Goal: Information Seeking & Learning: Check status

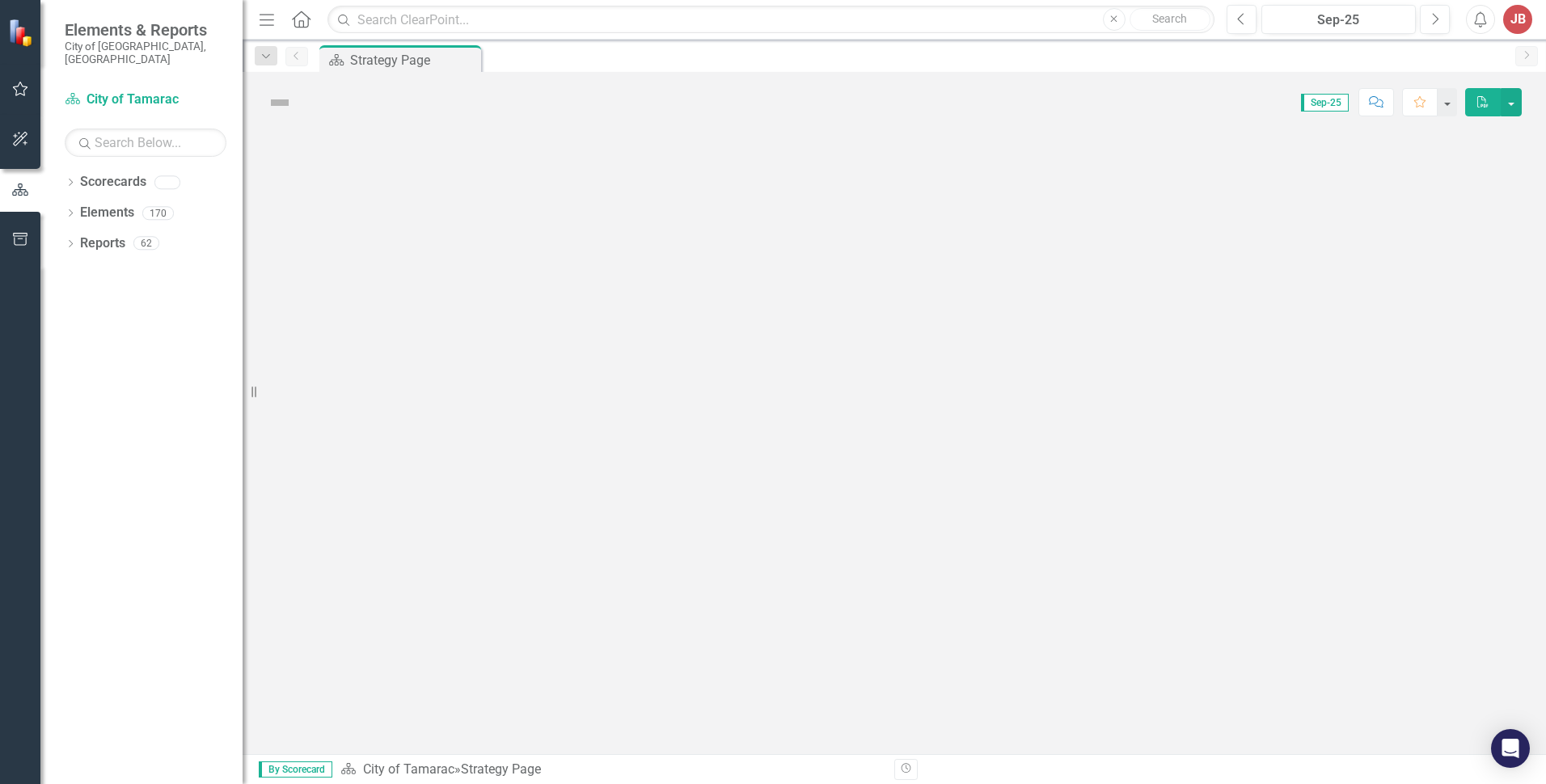
click at [74, 178] on div "Dropdown" at bounding box center [70, 184] width 11 height 14
click at [84, 208] on icon "Dropdown" at bounding box center [78, 212] width 12 height 10
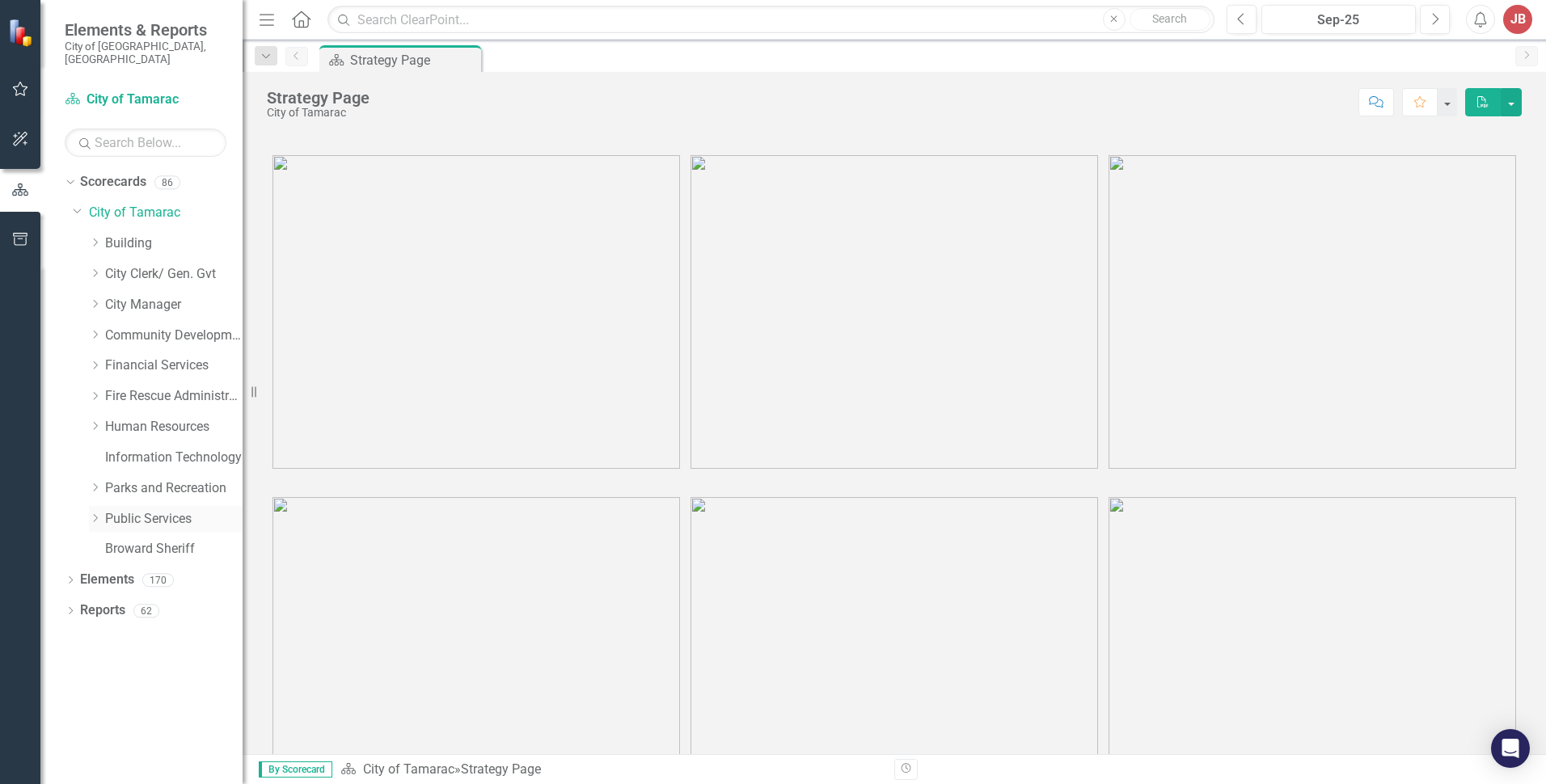
click at [97, 514] on icon at bounding box center [95, 518] width 4 height 8
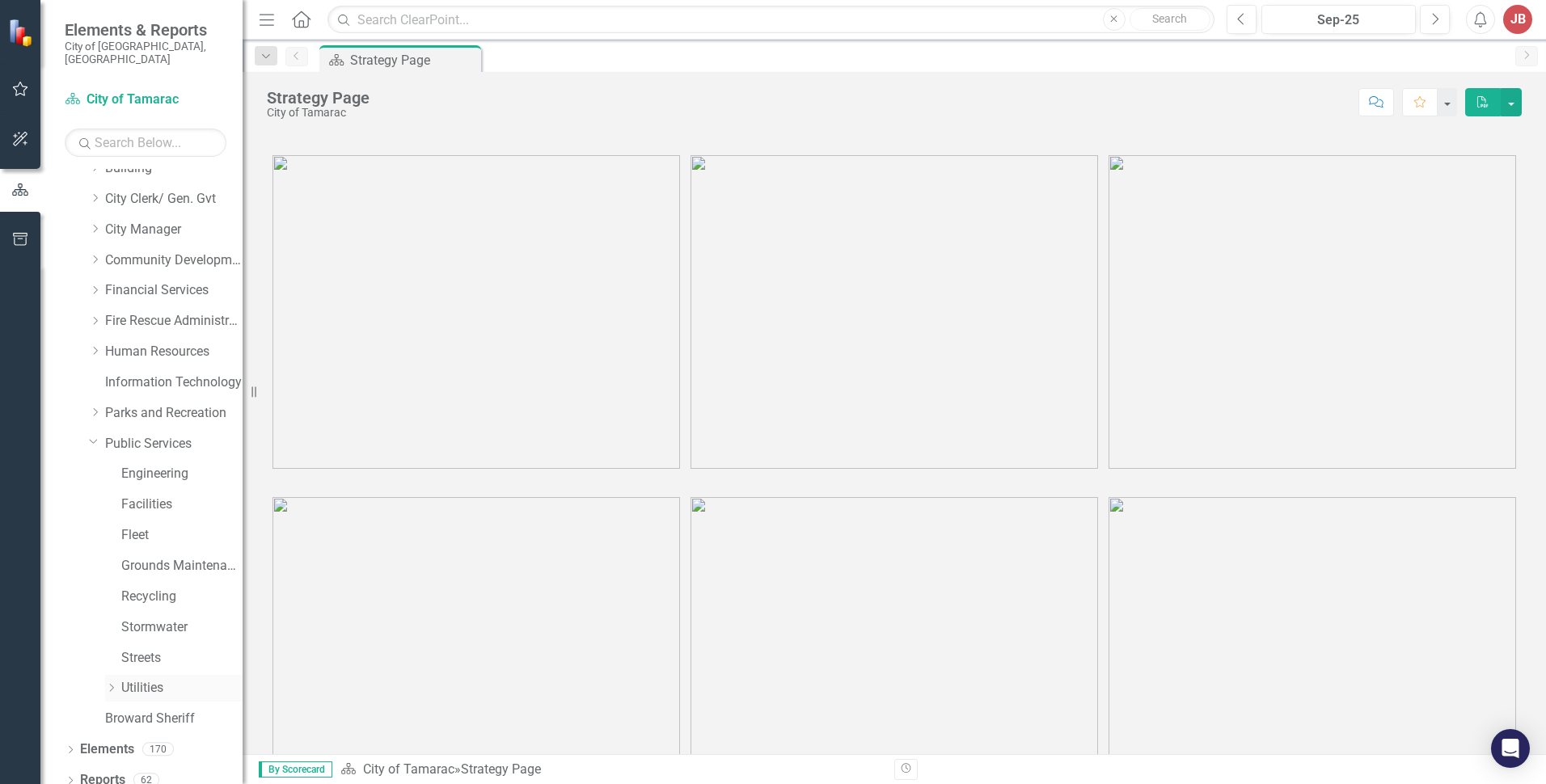
click at [110, 682] on div "Dropdown" at bounding box center [111, 688] width 12 height 14
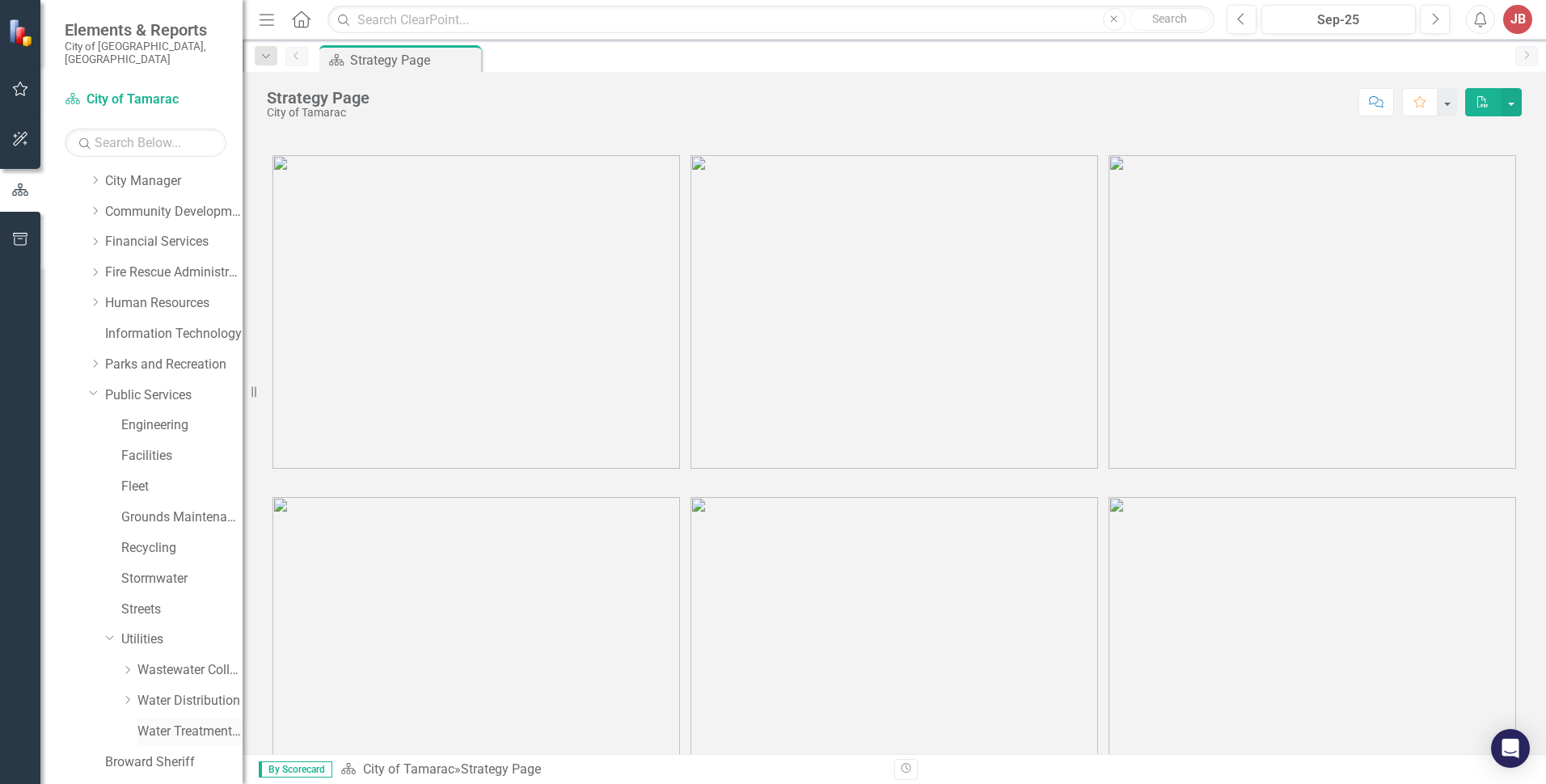
scroll to position [168, 0]
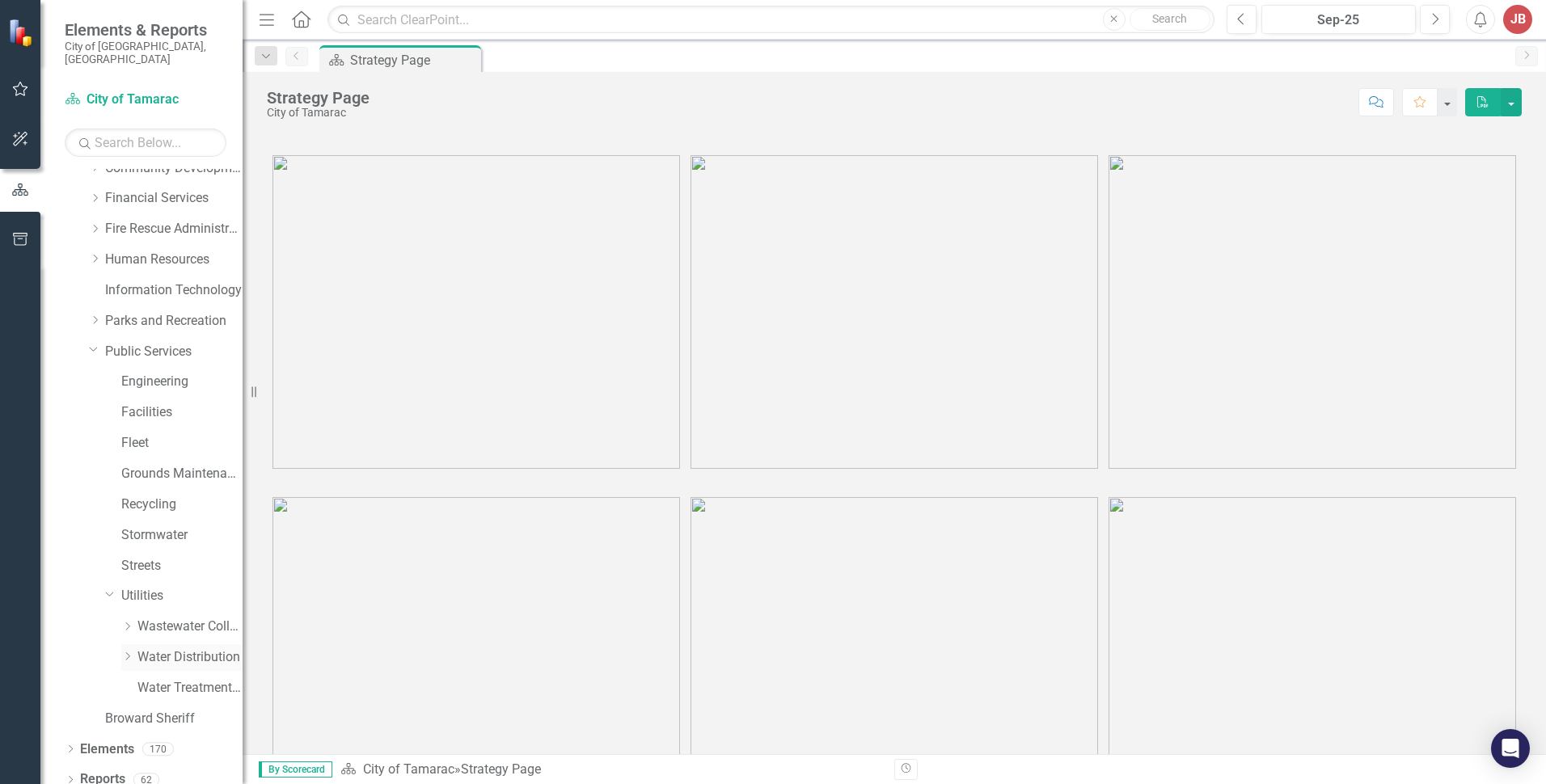
click at [127, 652] on icon "Dropdown" at bounding box center [127, 656] width 12 height 10
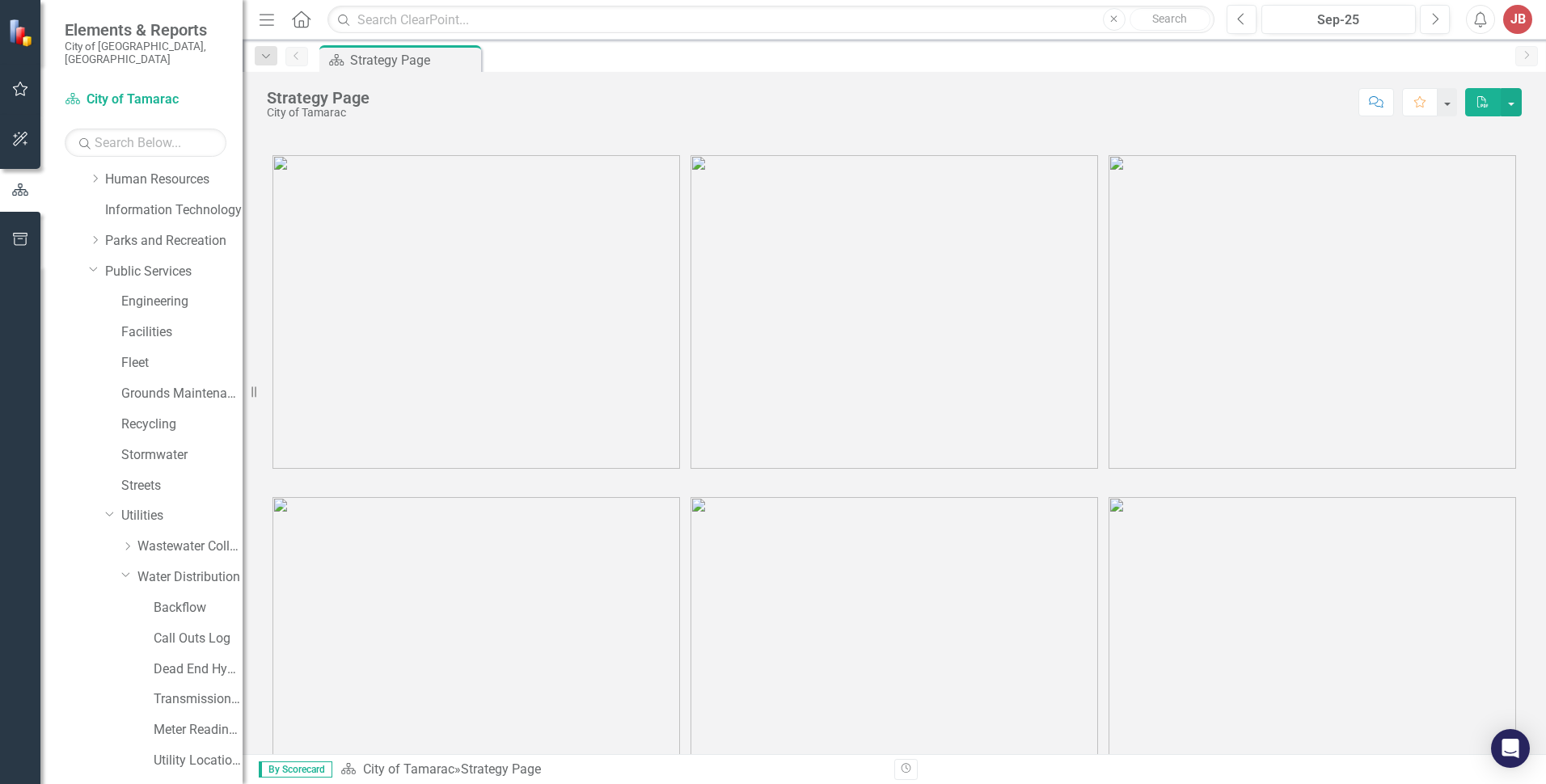
scroll to position [351, 0]
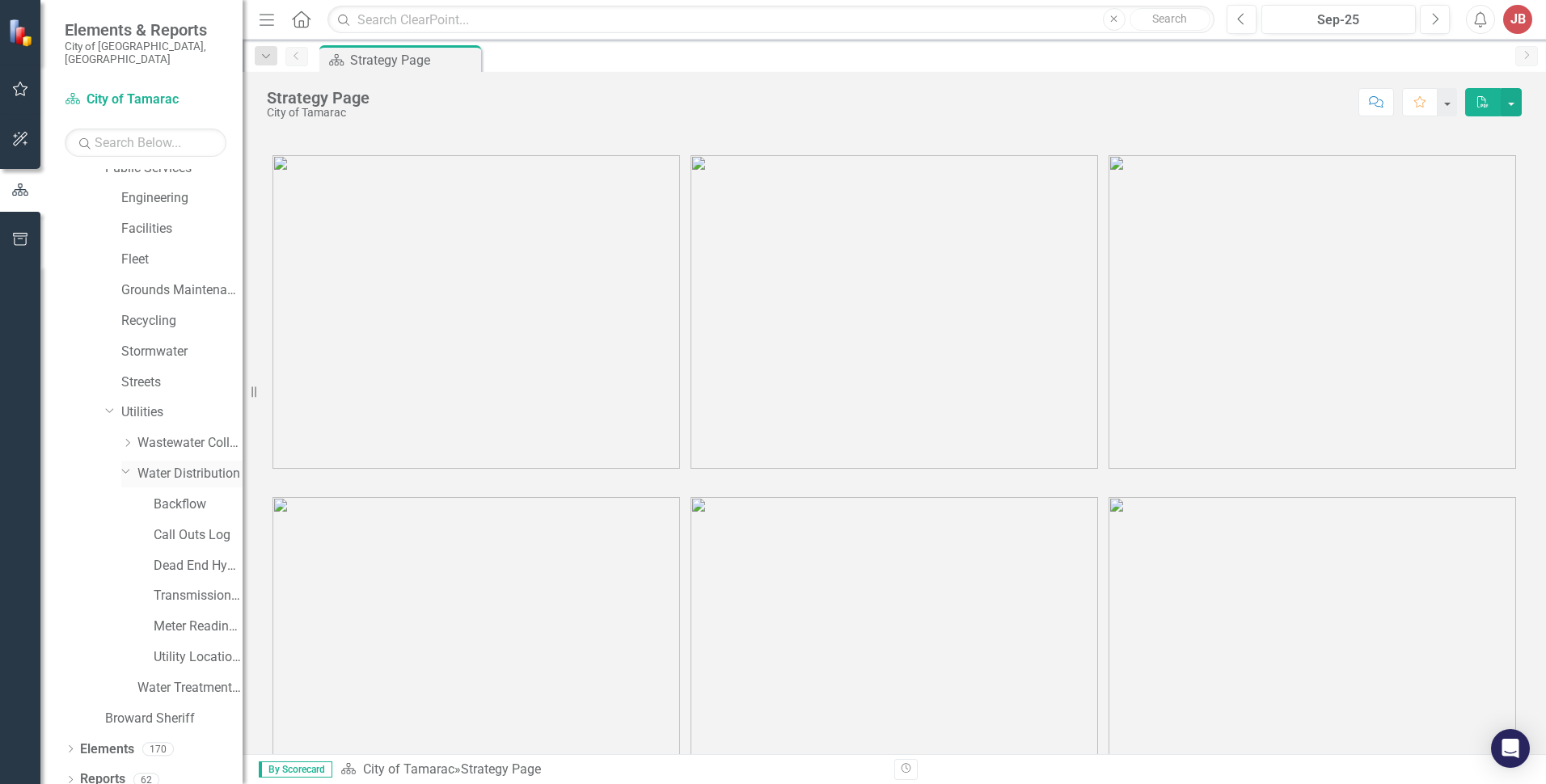
click at [197, 465] on link "Water Distribution" at bounding box center [190, 474] width 105 height 19
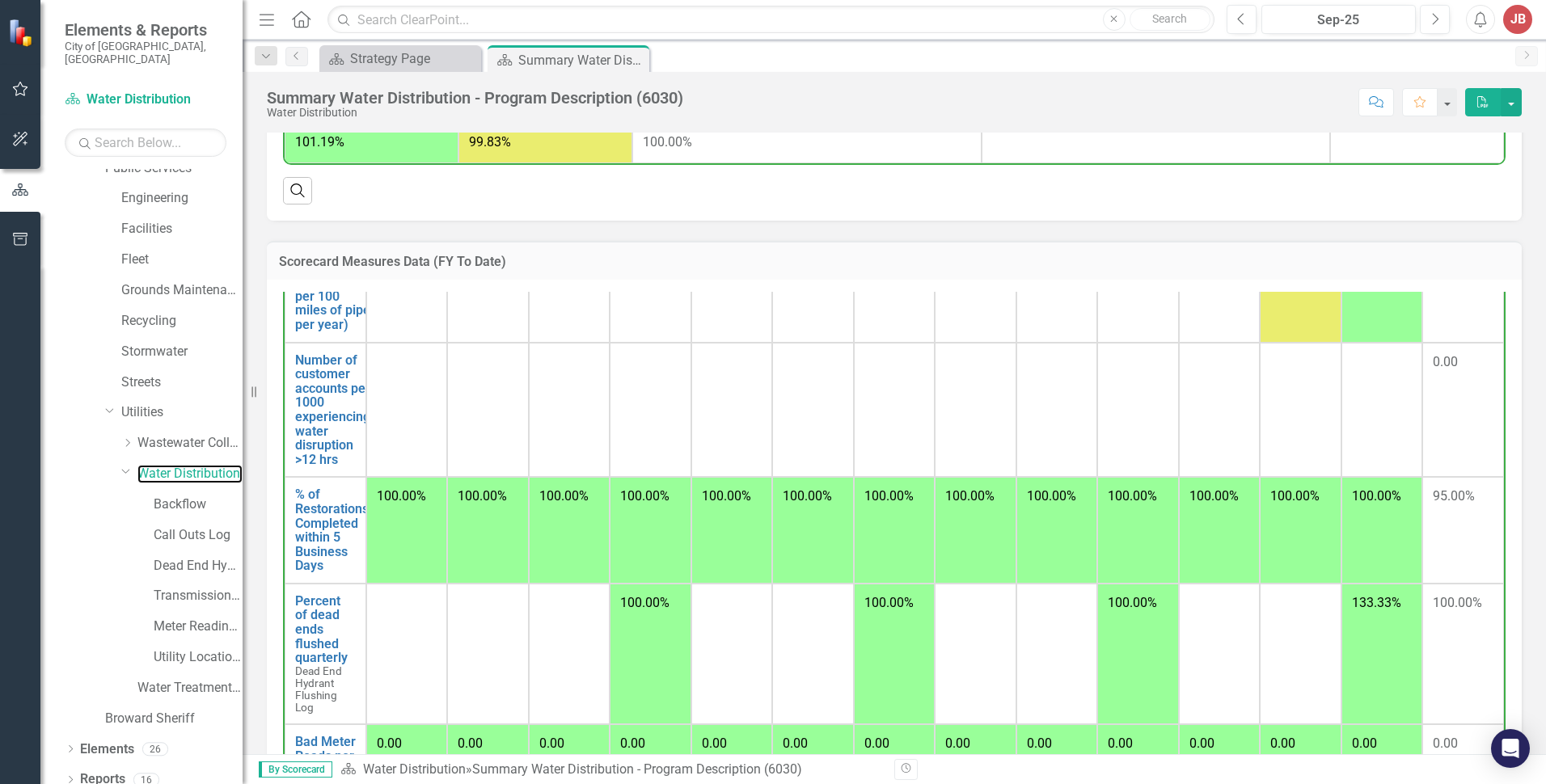
scroll to position [242, 0]
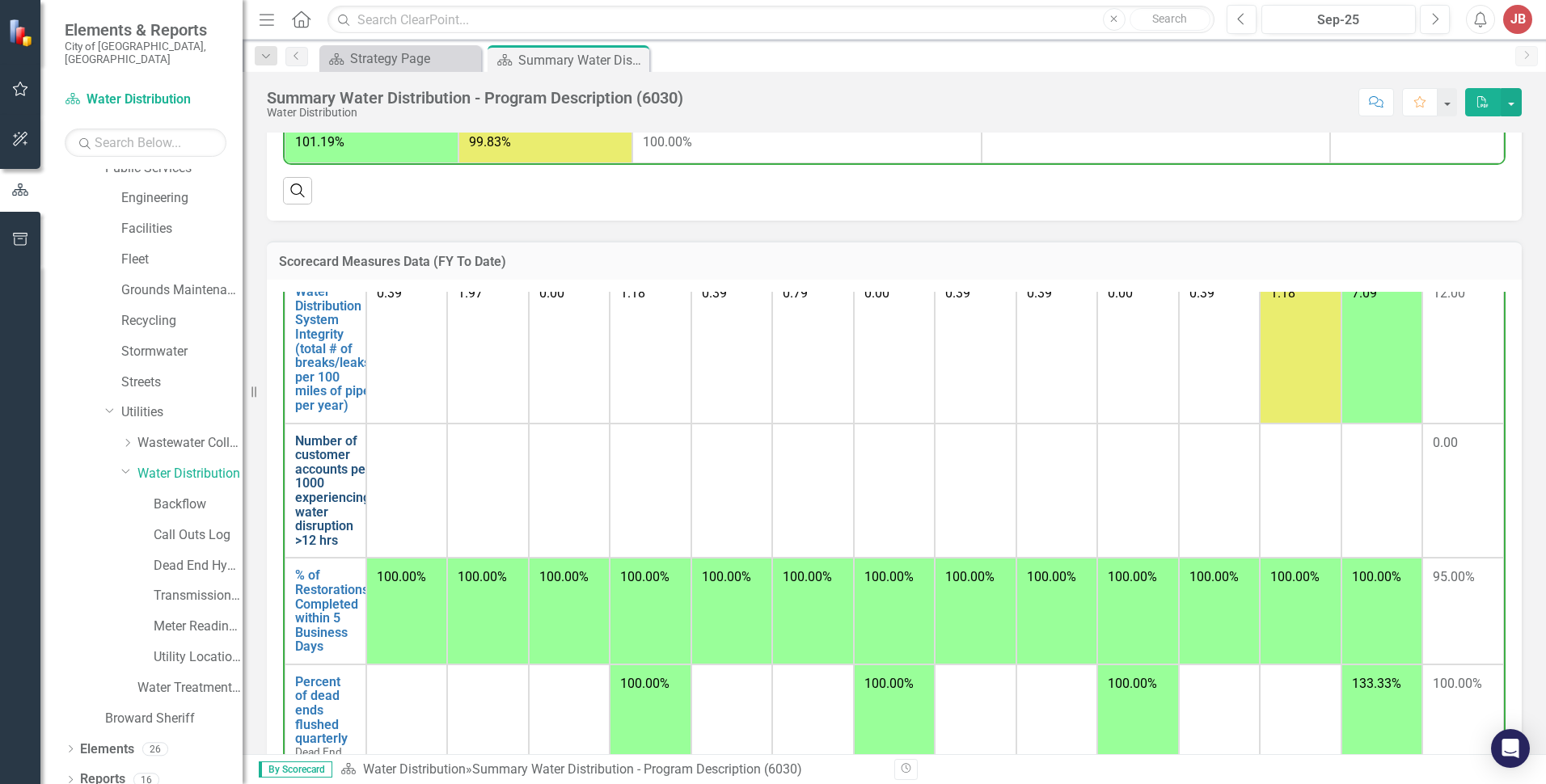
click at [322, 444] on link "Number of customer accounts per 1000 experiencing water disruption >12 hrs" at bounding box center [332, 491] width 75 height 114
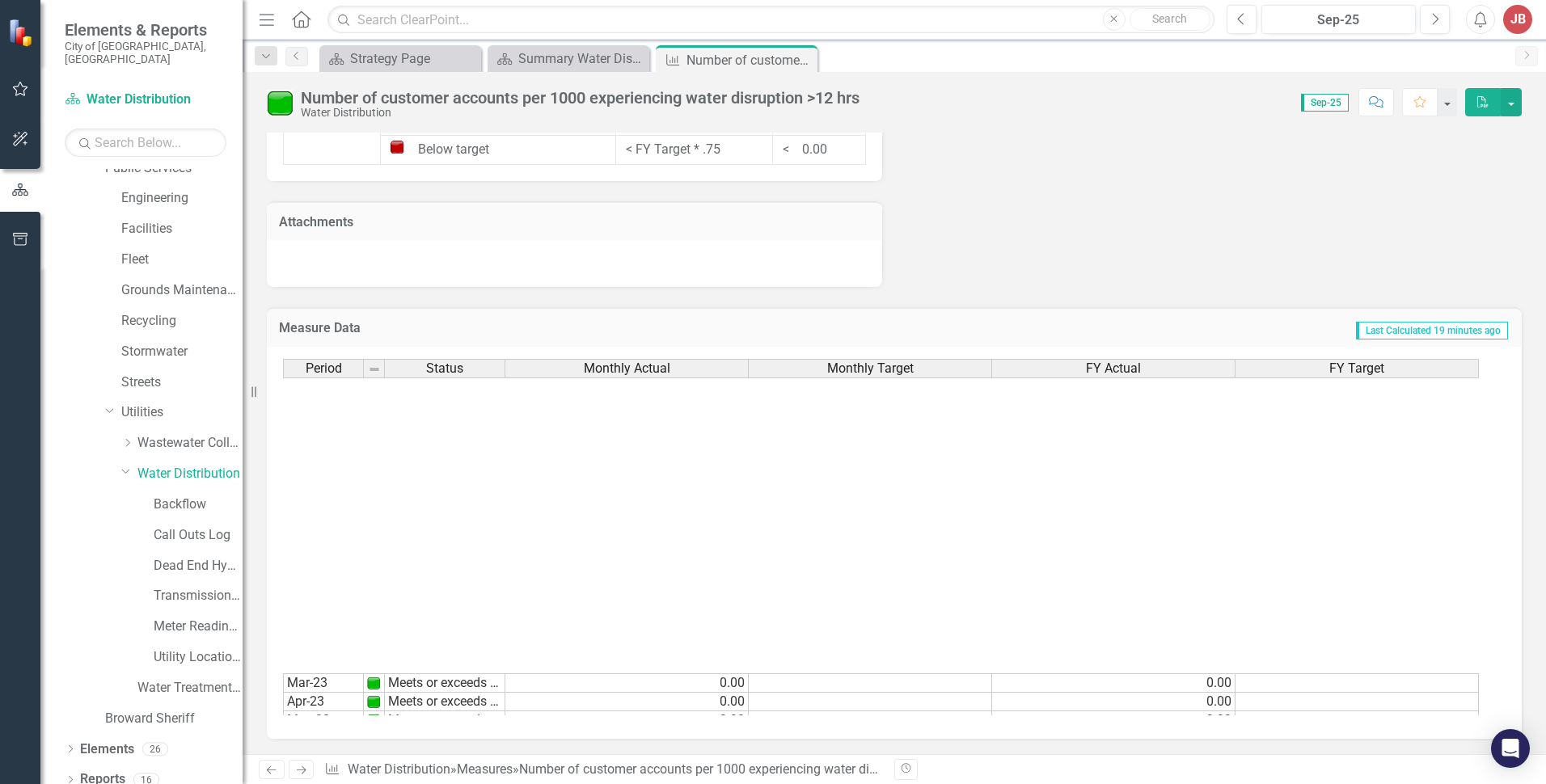
scroll to position [594, 0]
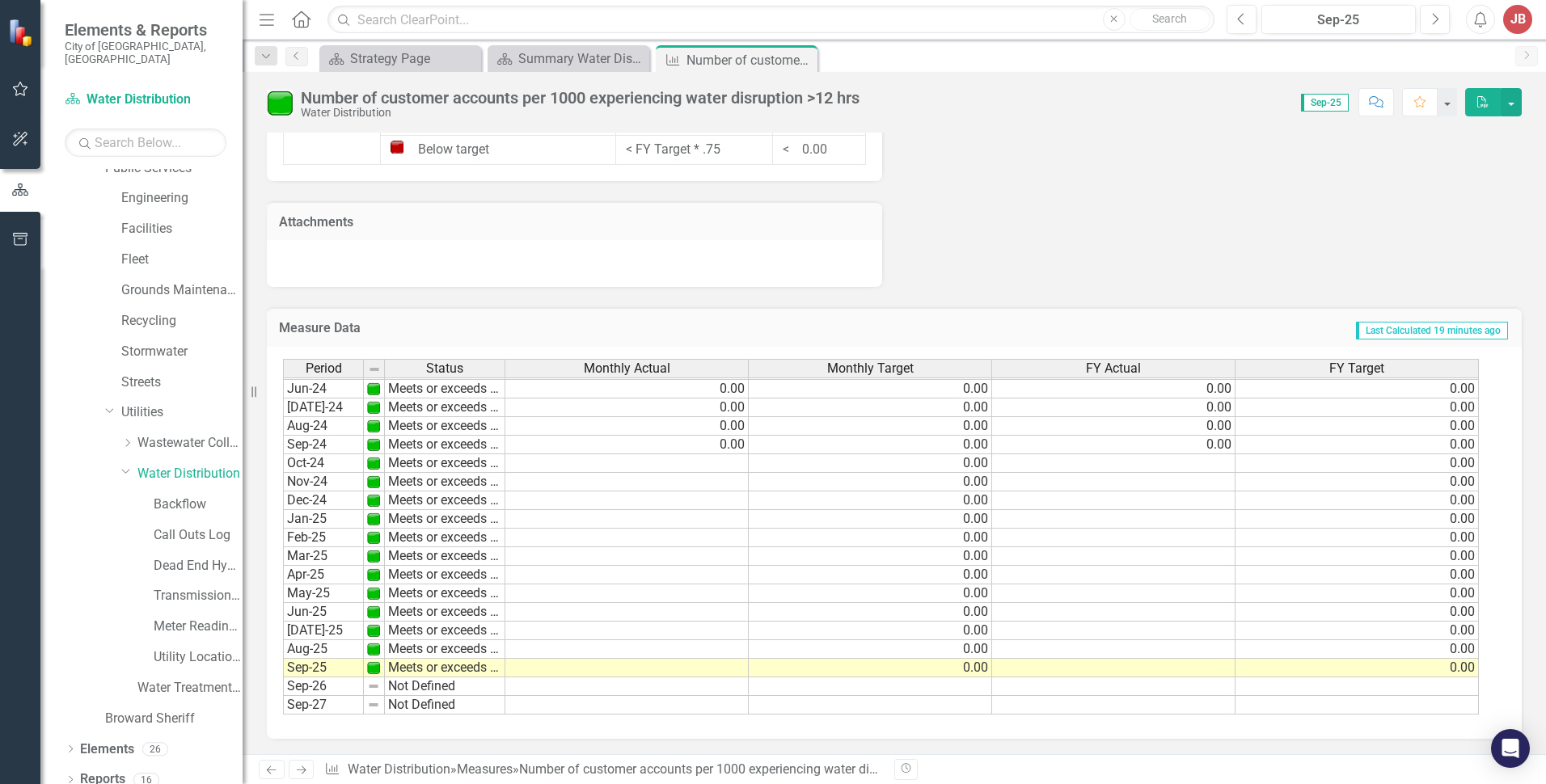
click at [724, 466] on tbody "Mar-23 Meets or exceeds target 0.00 0.00 Apr-23 Meets or exceeds target 0.00 0.…" at bounding box center [880, 408] width 1196 height 615
click at [697, 476] on td at bounding box center [627, 482] width 243 height 19
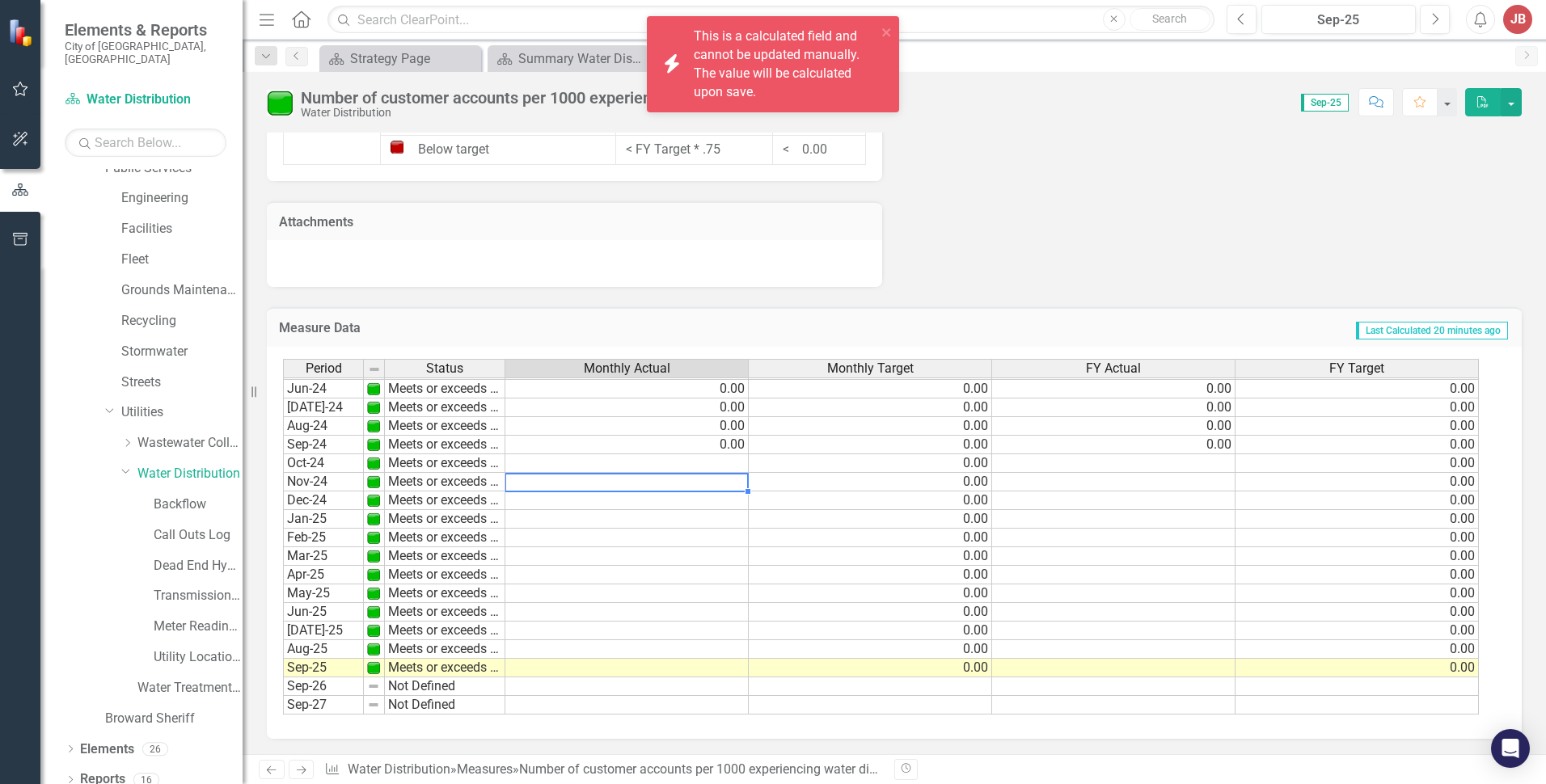
click at [701, 458] on td at bounding box center [627, 463] width 243 height 19
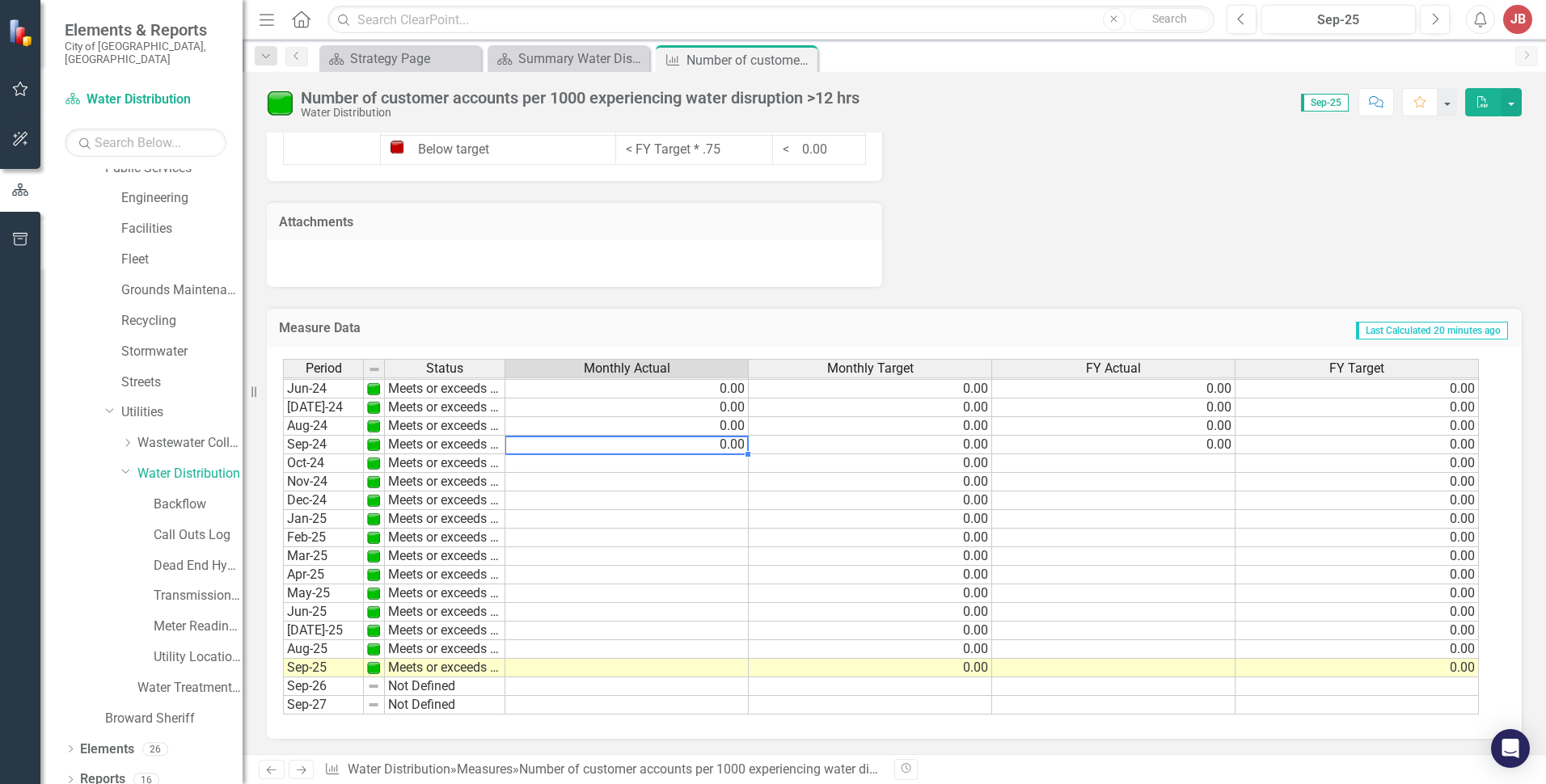
click at [703, 442] on td "0.00" at bounding box center [627, 445] width 243 height 19
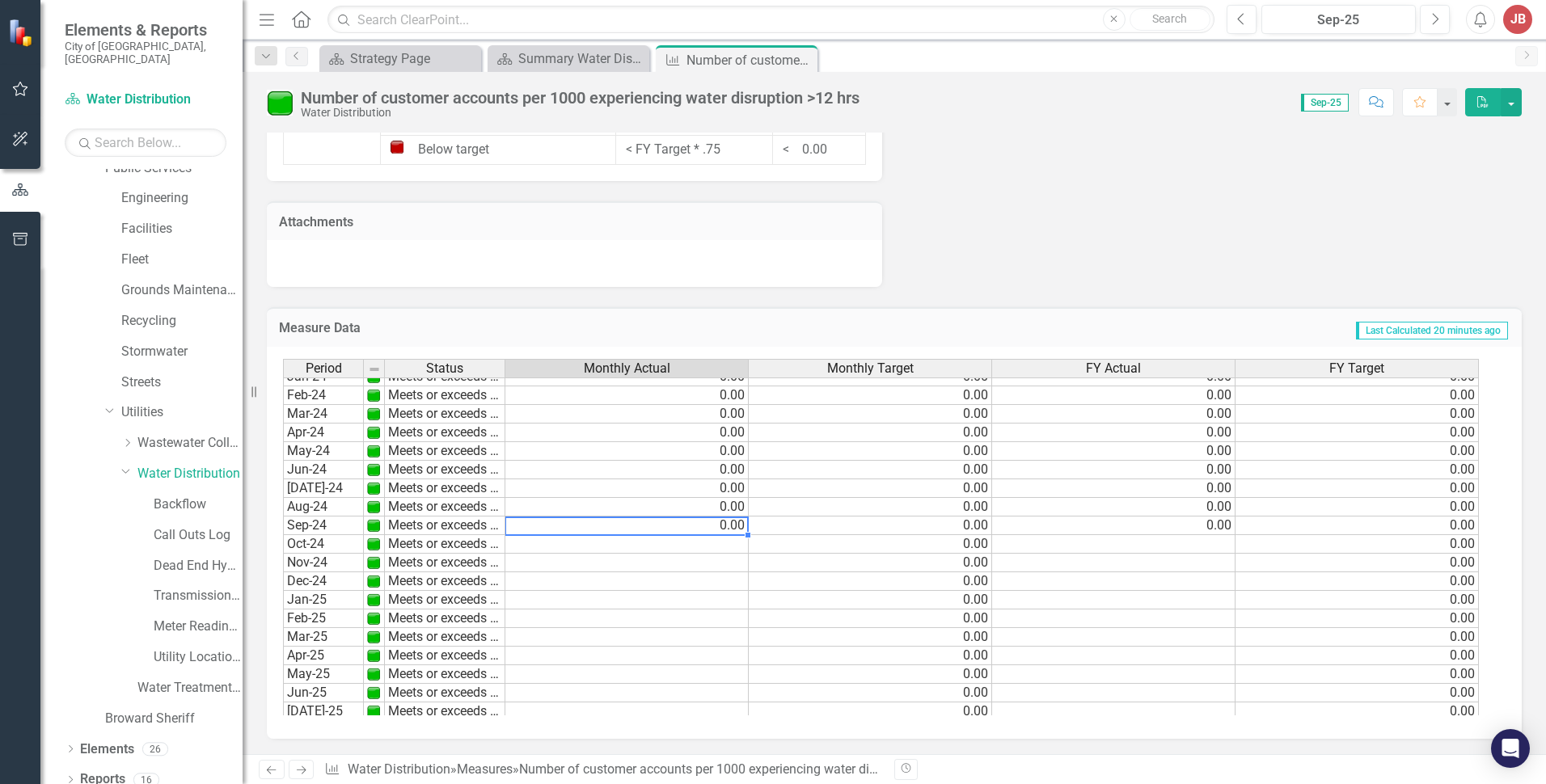
scroll to position [0, 0]
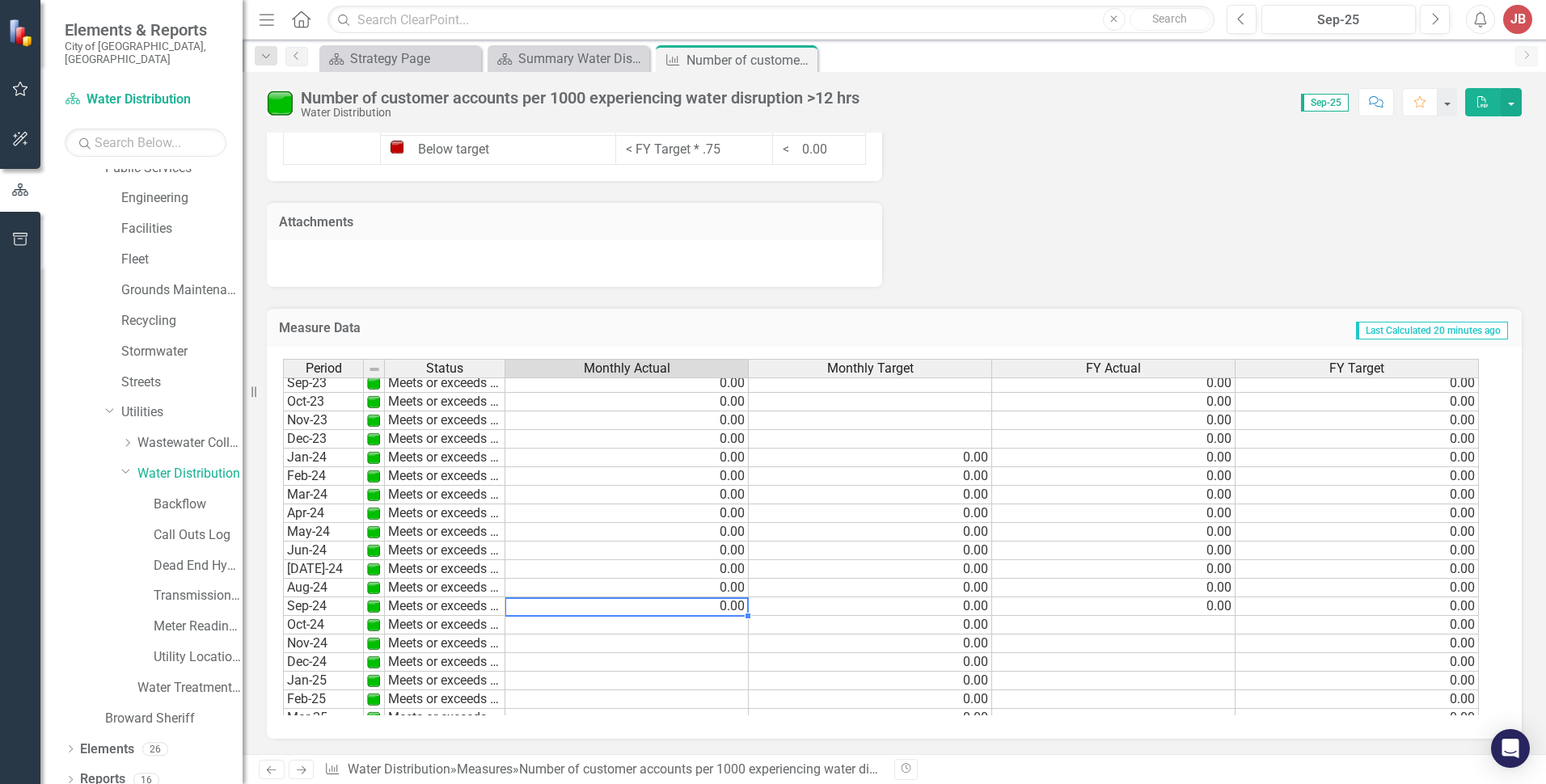
click at [940, 441] on td at bounding box center [870, 439] width 243 height 19
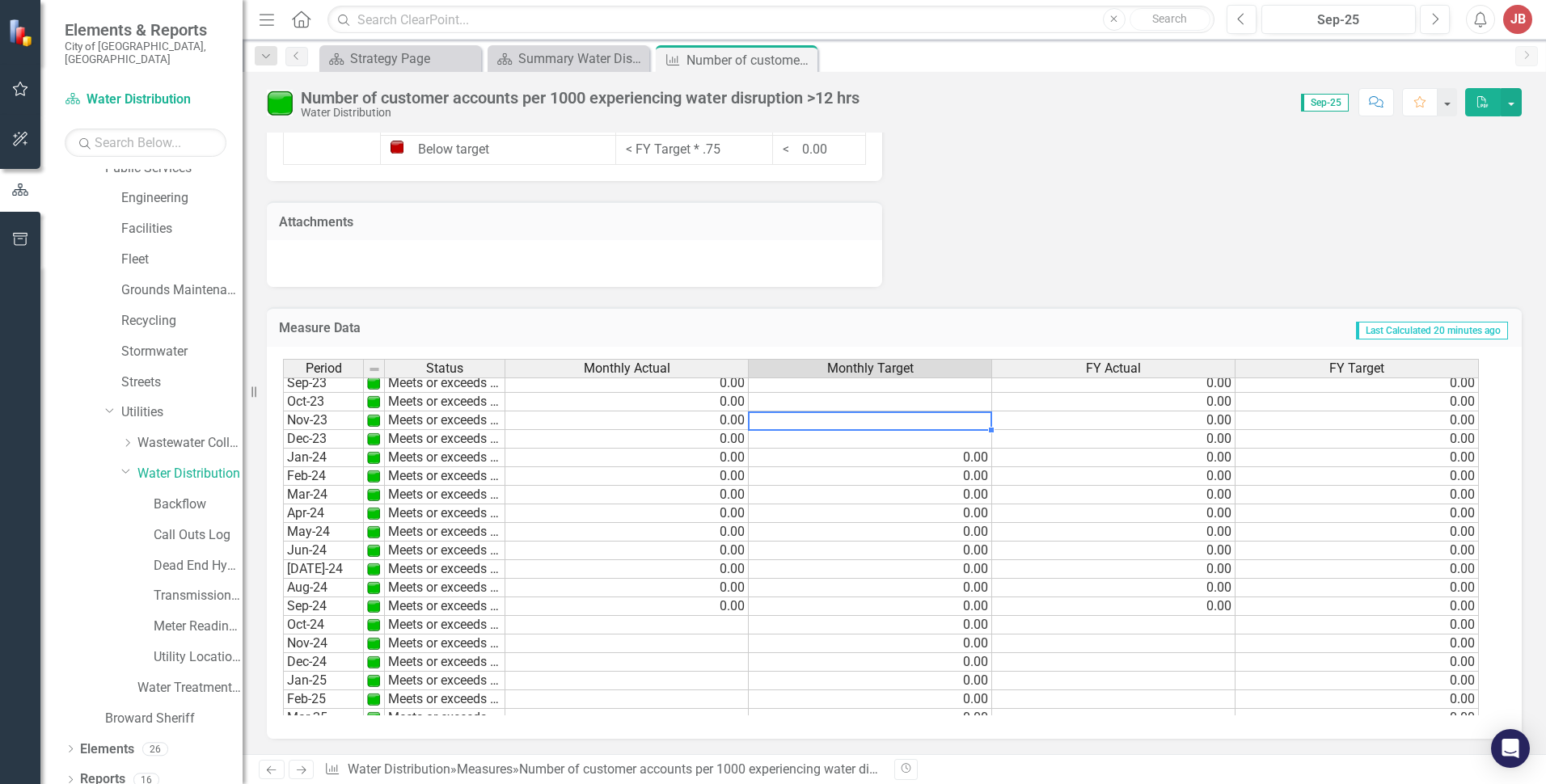
click at [934, 418] on td at bounding box center [870, 421] width 243 height 19
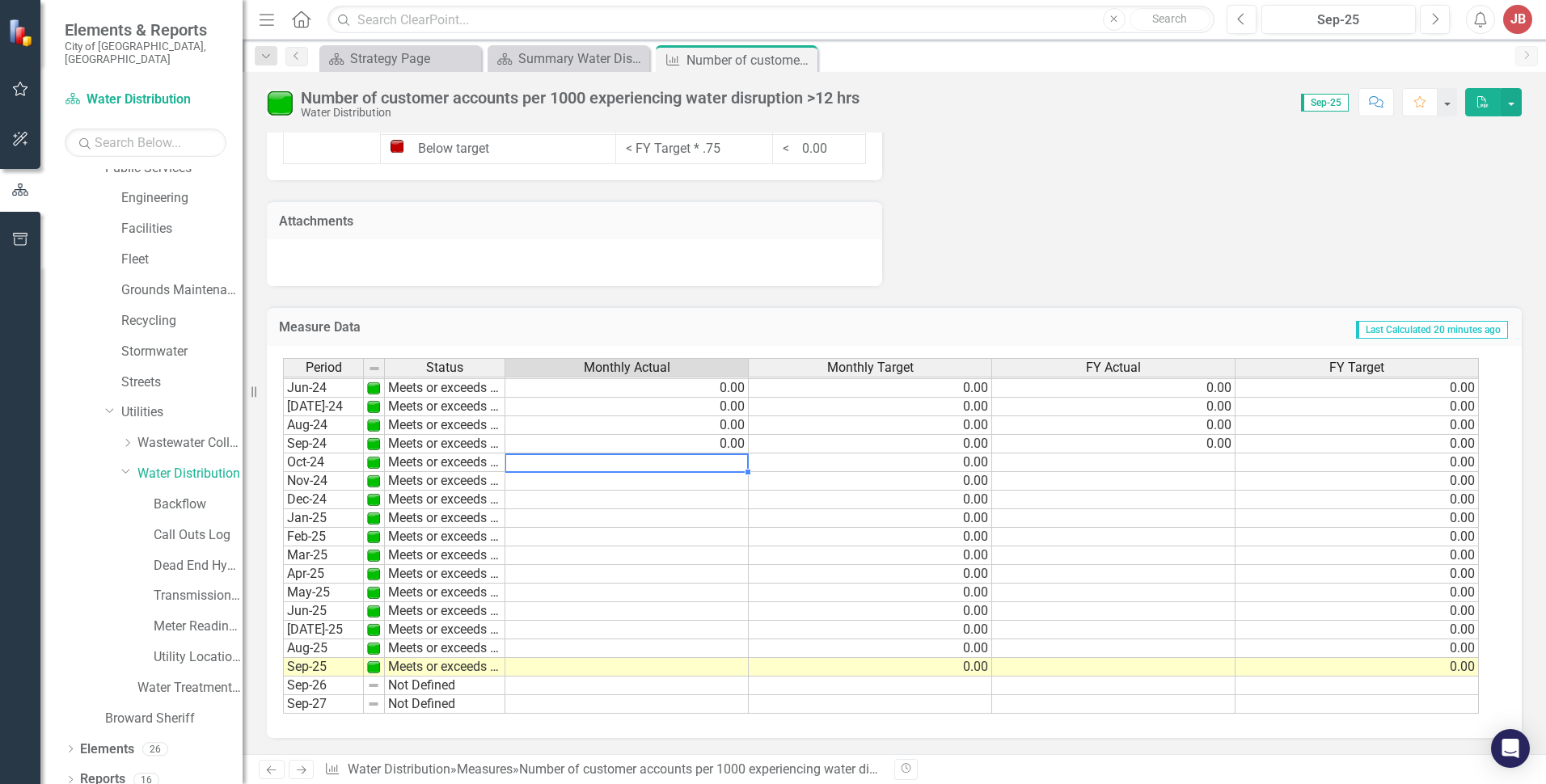
click at [741, 460] on td at bounding box center [627, 462] width 243 height 19
click at [704, 442] on td "0.00" at bounding box center [627, 444] width 243 height 19
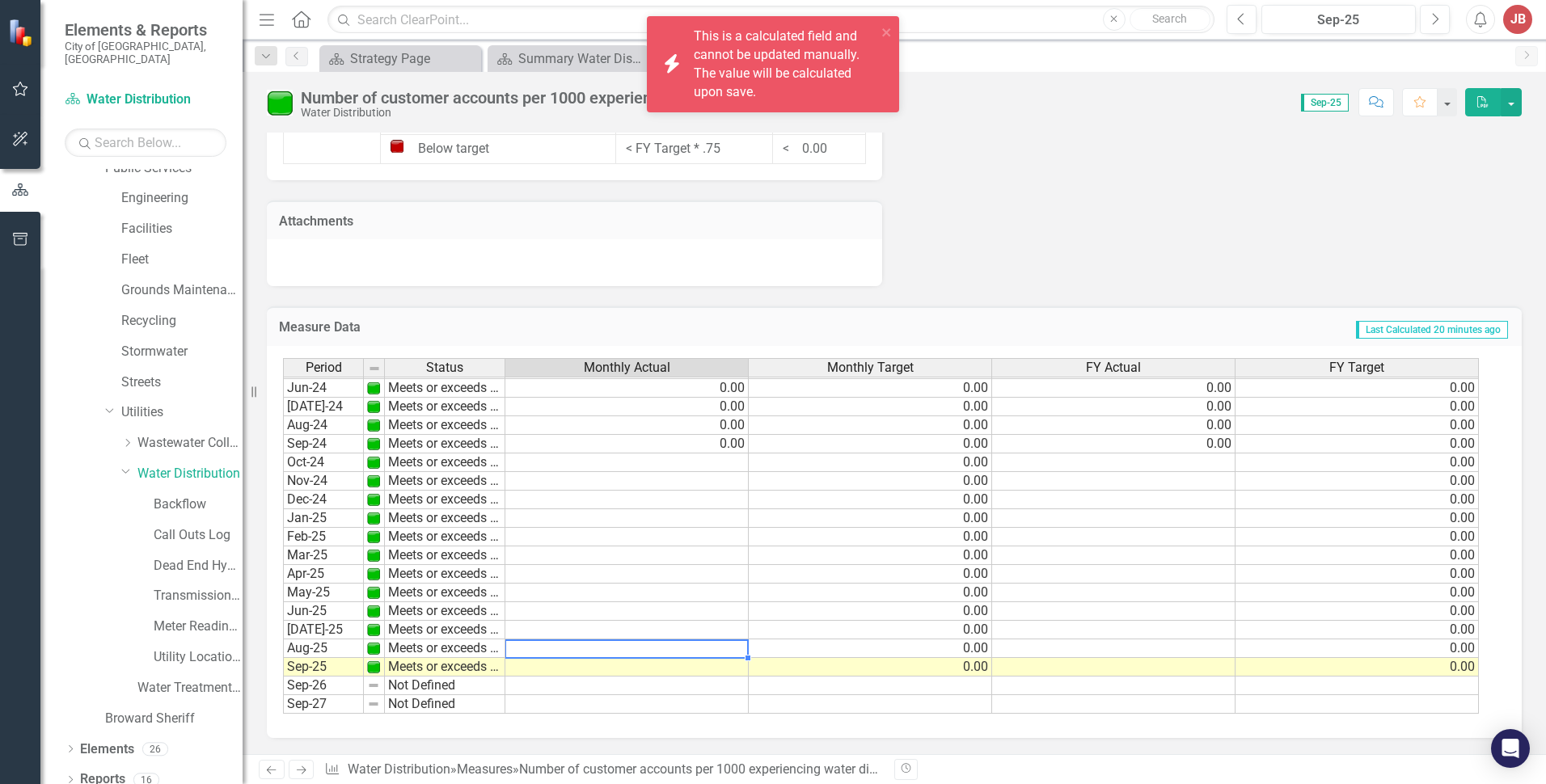
click at [637, 652] on td at bounding box center [627, 648] width 243 height 19
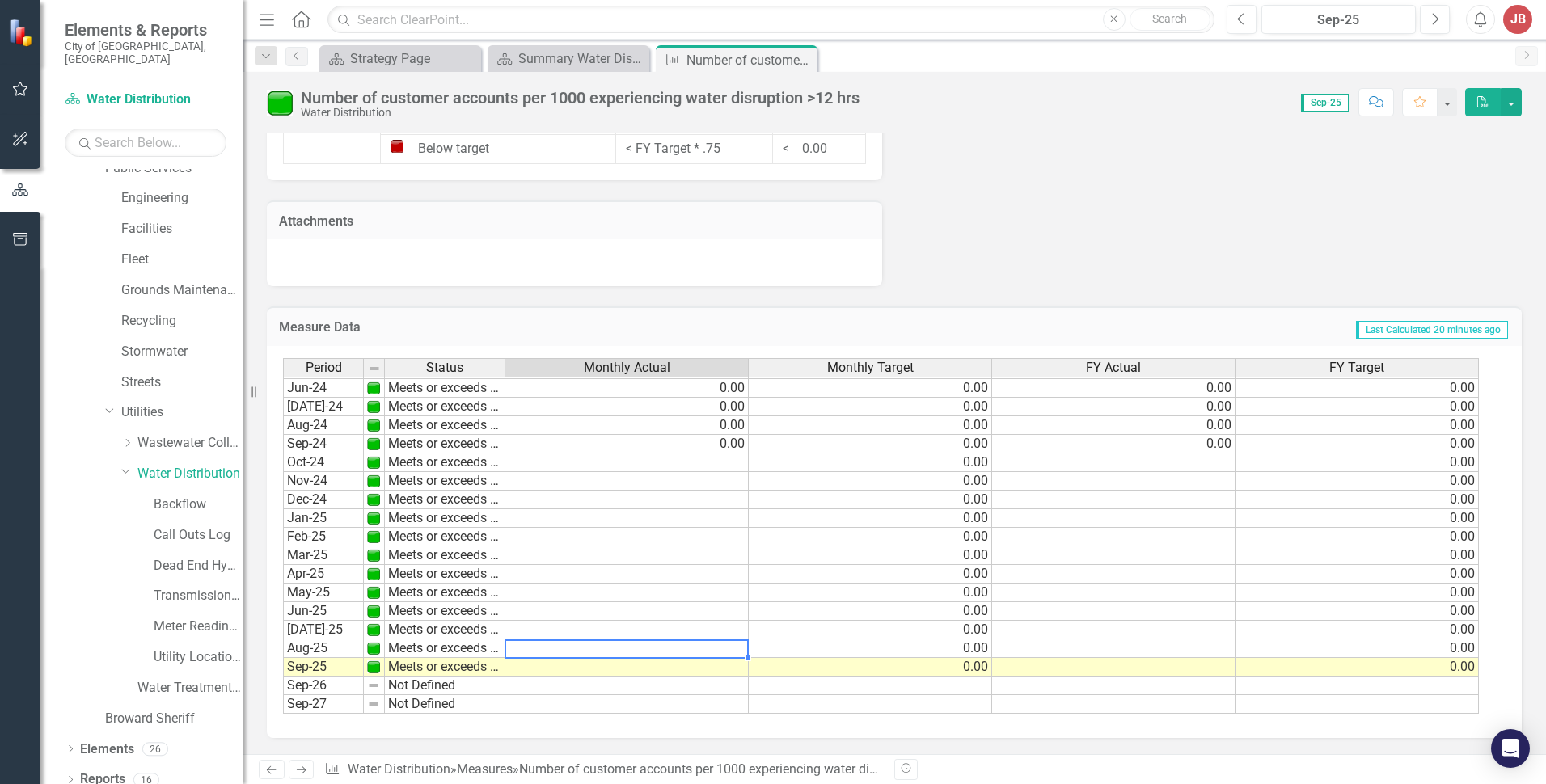
click at [672, 626] on td at bounding box center [627, 630] width 243 height 19
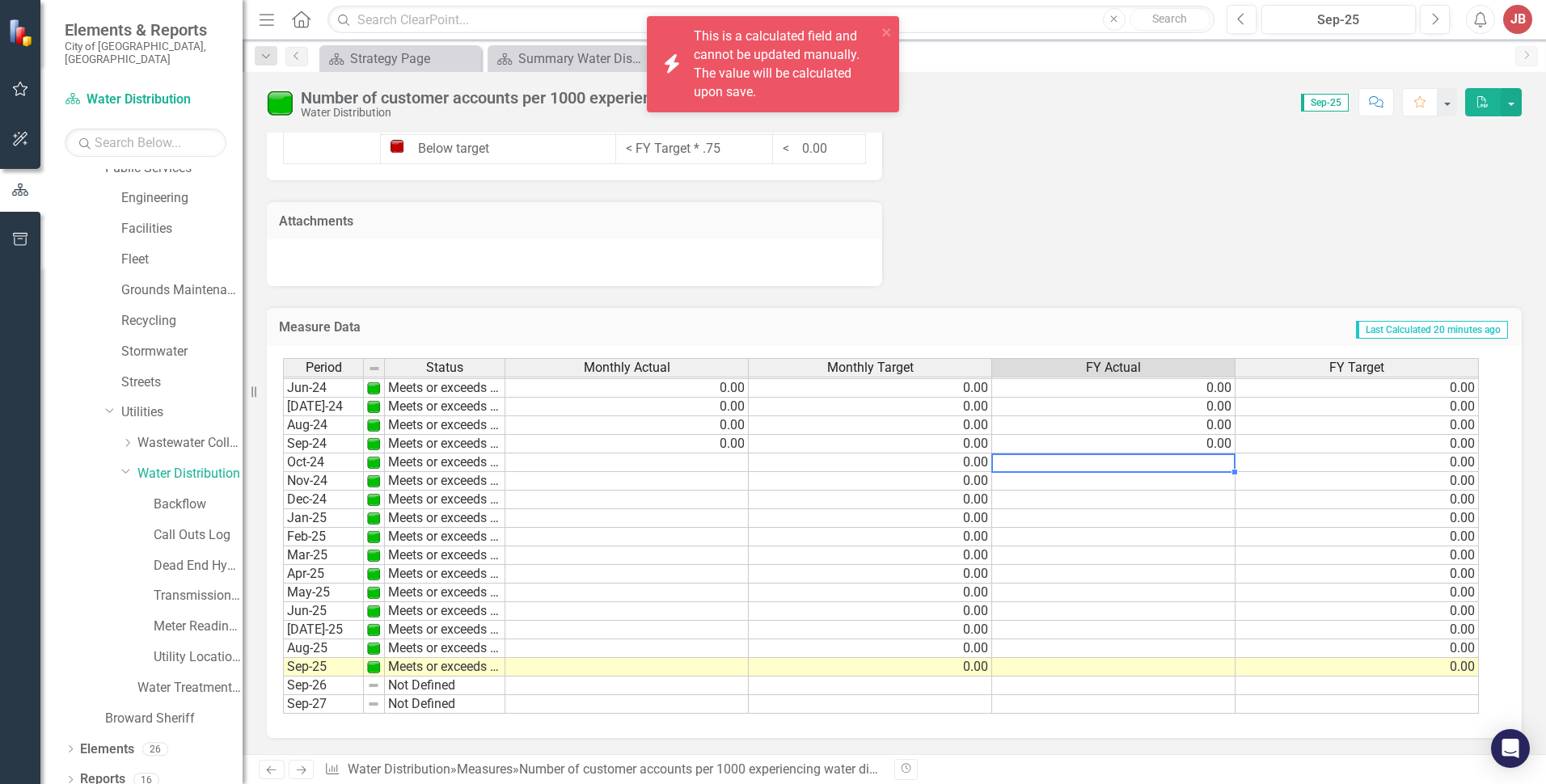
click at [1208, 460] on td at bounding box center [1113, 462] width 243 height 19
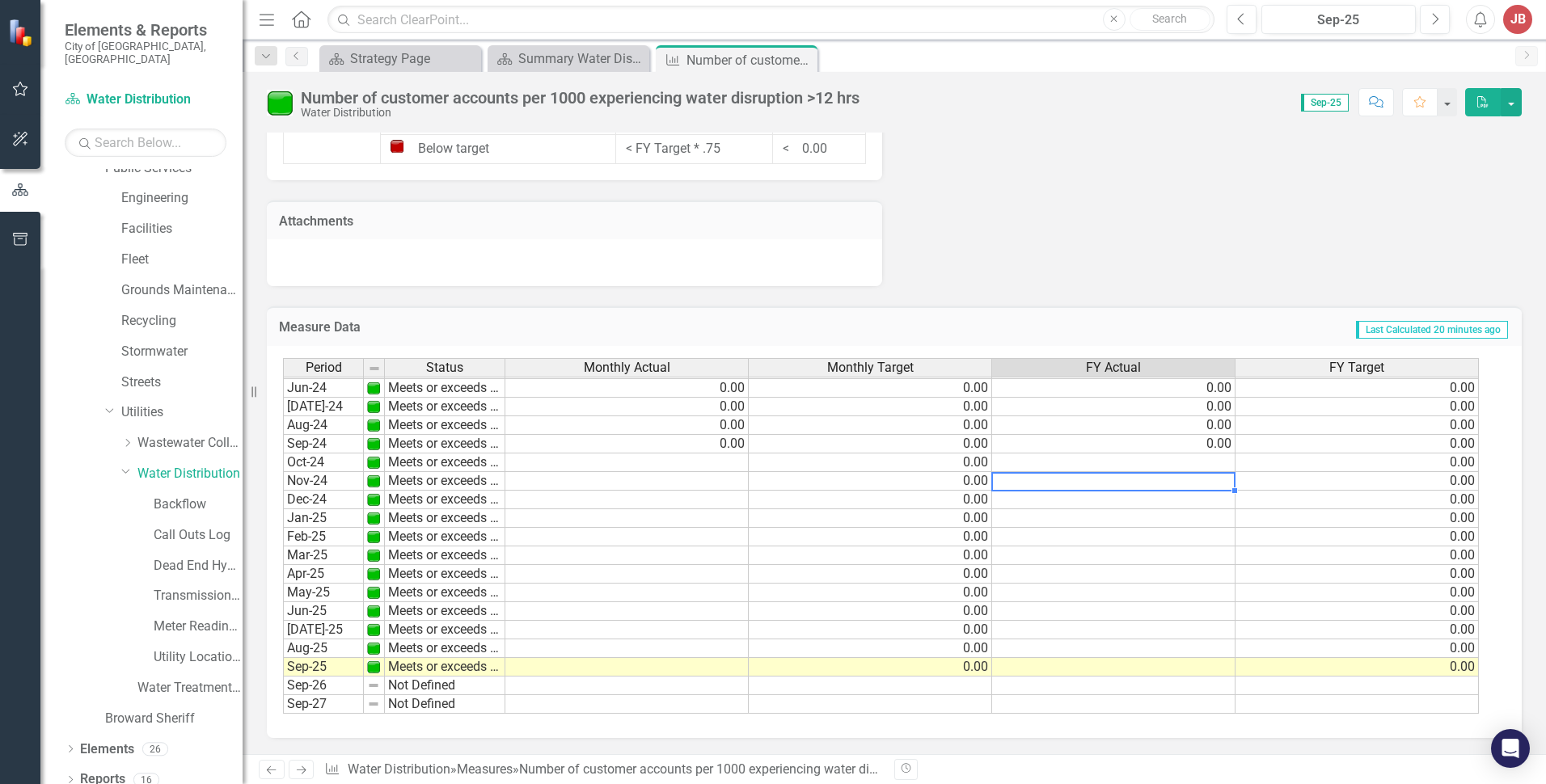
click at [283, 489] on div "Period Status Monthly Actual Monthly Target FY Actual FY Target Feb-23 Meets or…" at bounding box center [283, 387] width 0 height 652
click at [1191, 505] on td at bounding box center [1113, 499] width 243 height 19
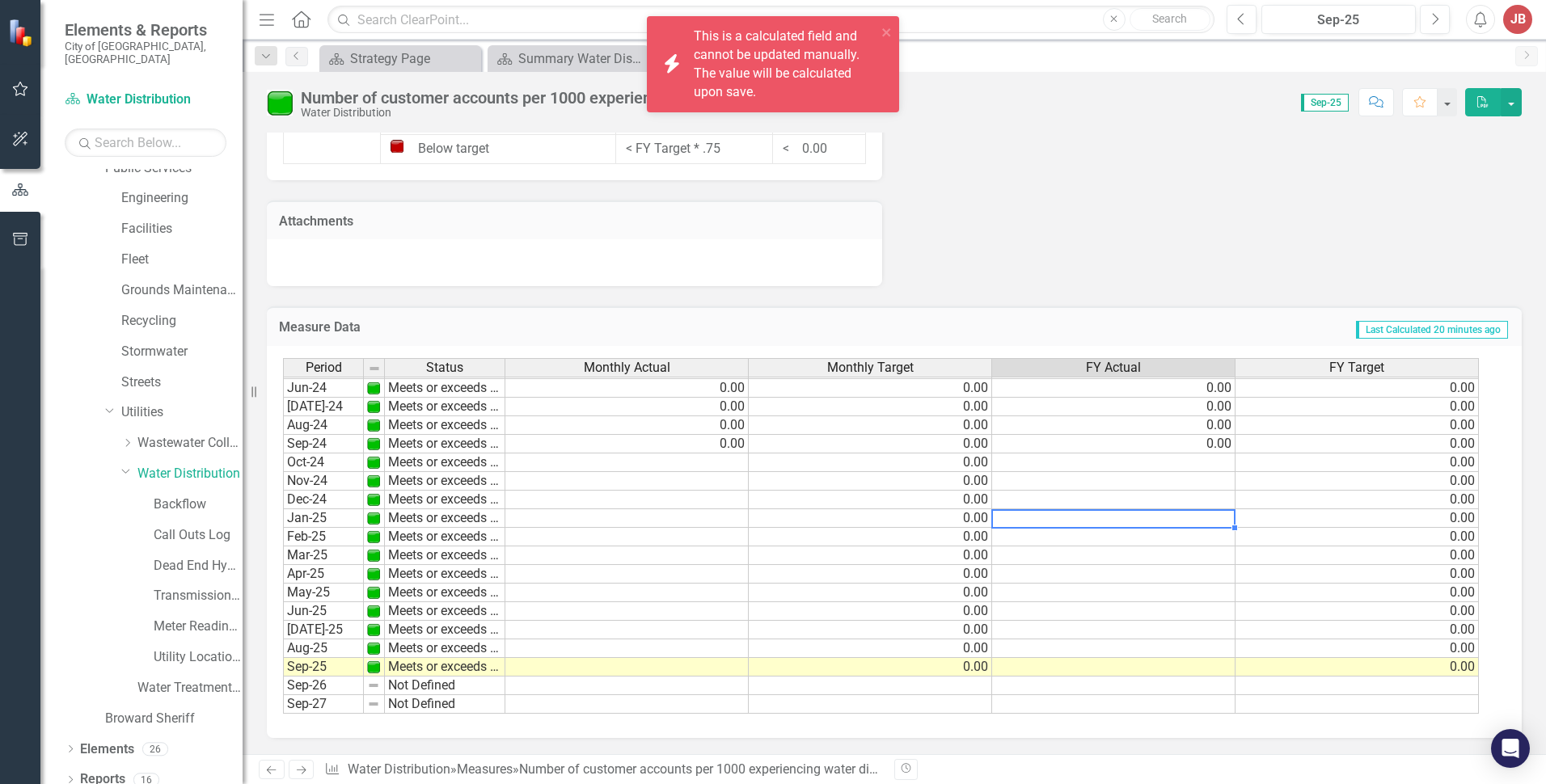
click at [283, 526] on div "Period Status Monthly Actual Monthly Target FY Actual FY Target Feb-23 Meets or…" at bounding box center [283, 387] width 0 height 652
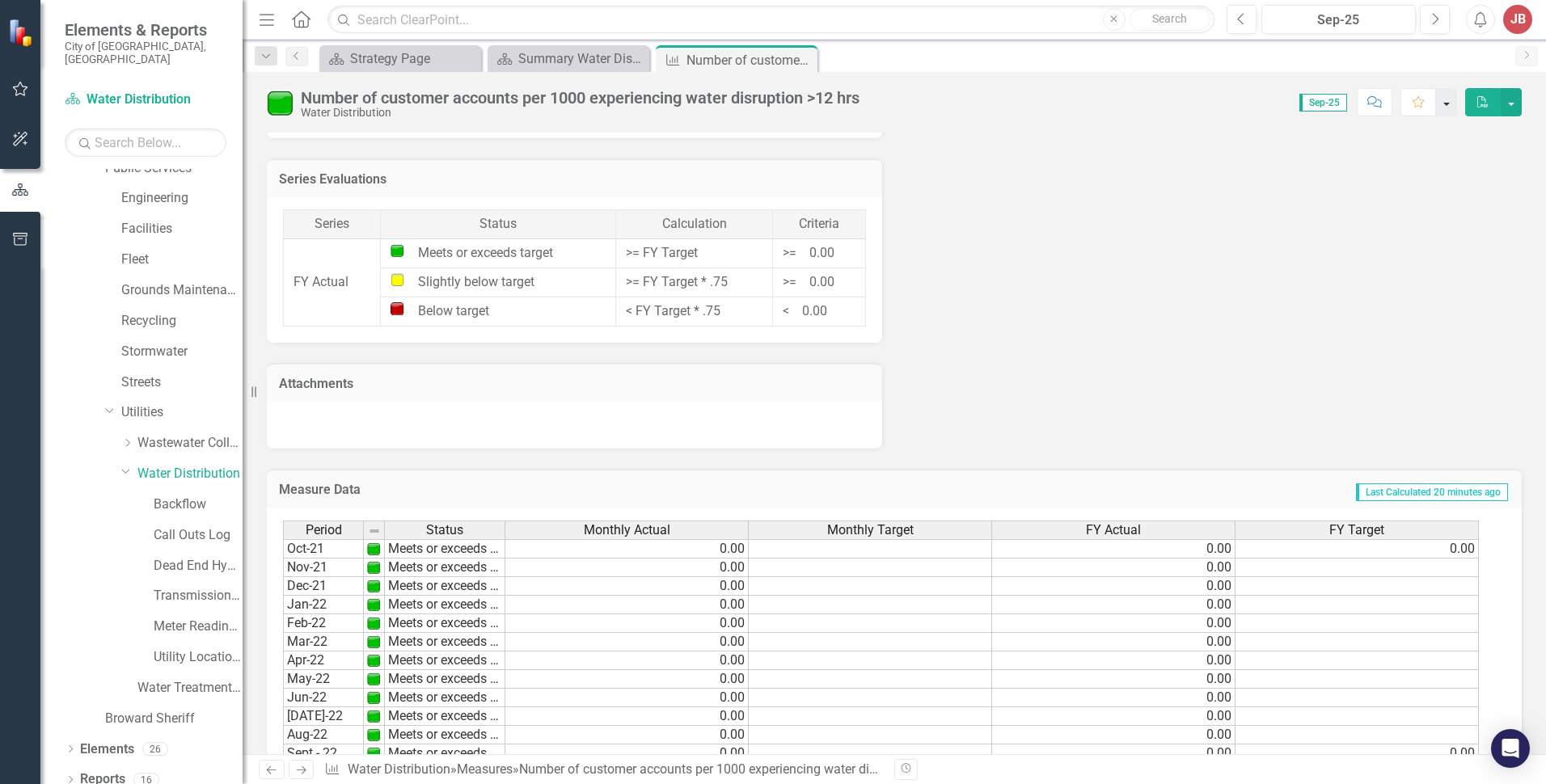
click at [1446, 108] on button "button" at bounding box center [1445, 102] width 21 height 28
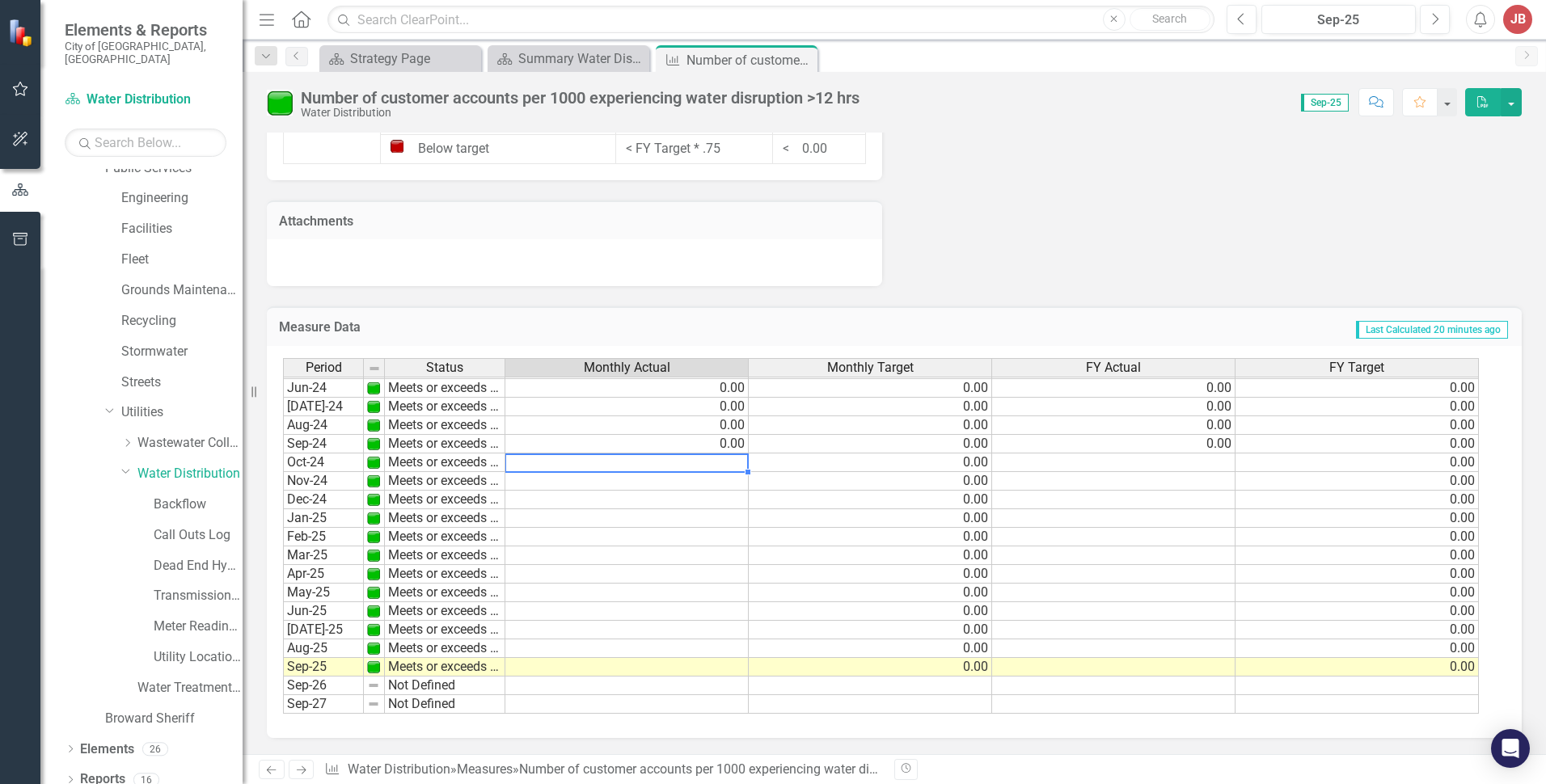
click at [736, 458] on td at bounding box center [627, 462] width 243 height 19
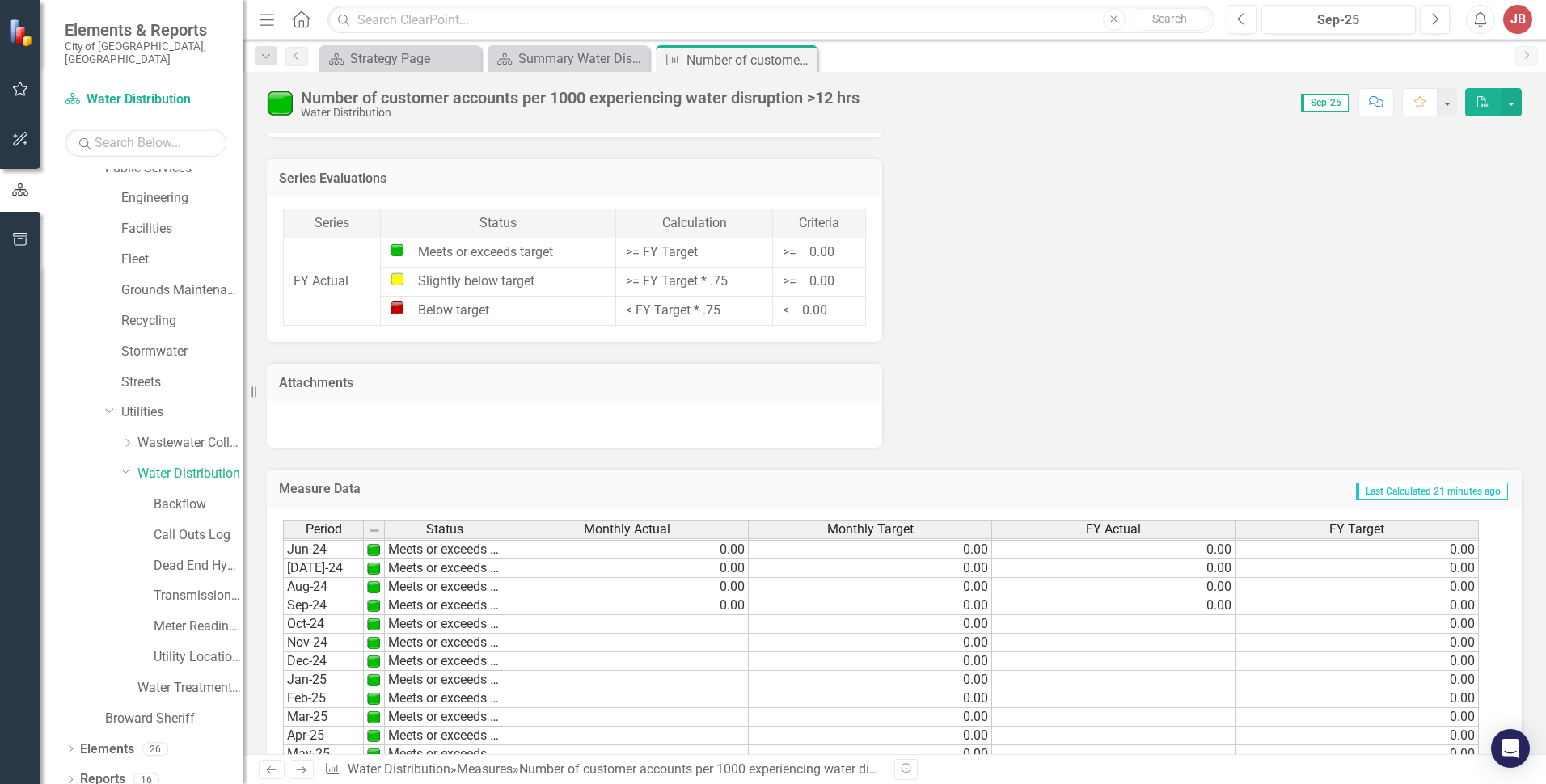
click at [828, 247] on td ">= 0.00" at bounding box center [819, 253] width 93 height 29
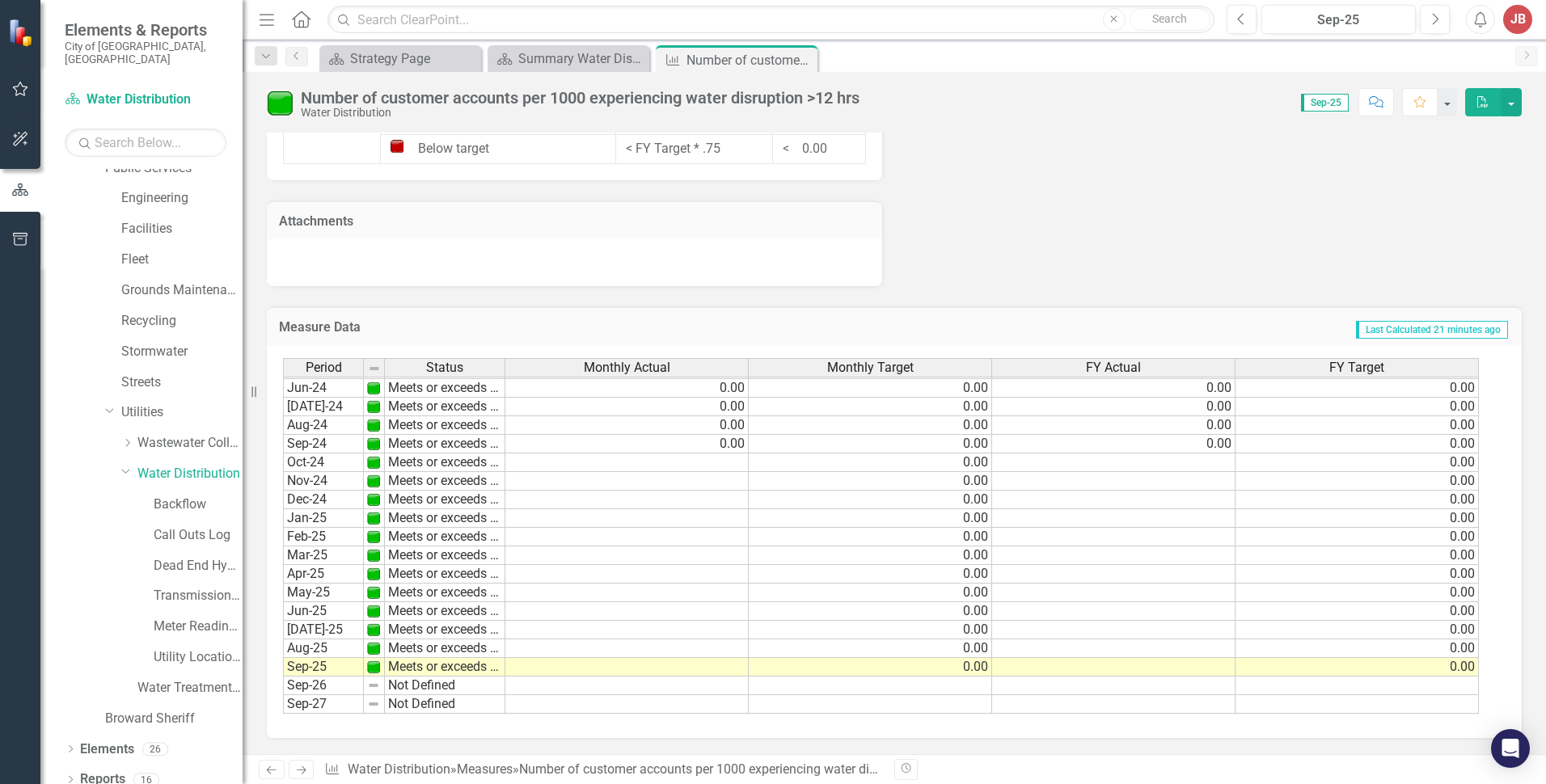
click at [972, 468] on td "0.00" at bounding box center [870, 462] width 243 height 19
click at [981, 482] on td "0.00" at bounding box center [870, 481] width 243 height 19
click at [978, 500] on td "0.00" at bounding box center [870, 499] width 243 height 19
click at [971, 524] on td "0.00" at bounding box center [870, 518] width 243 height 19
click at [958, 556] on td "0.00" at bounding box center [870, 556] width 243 height 19
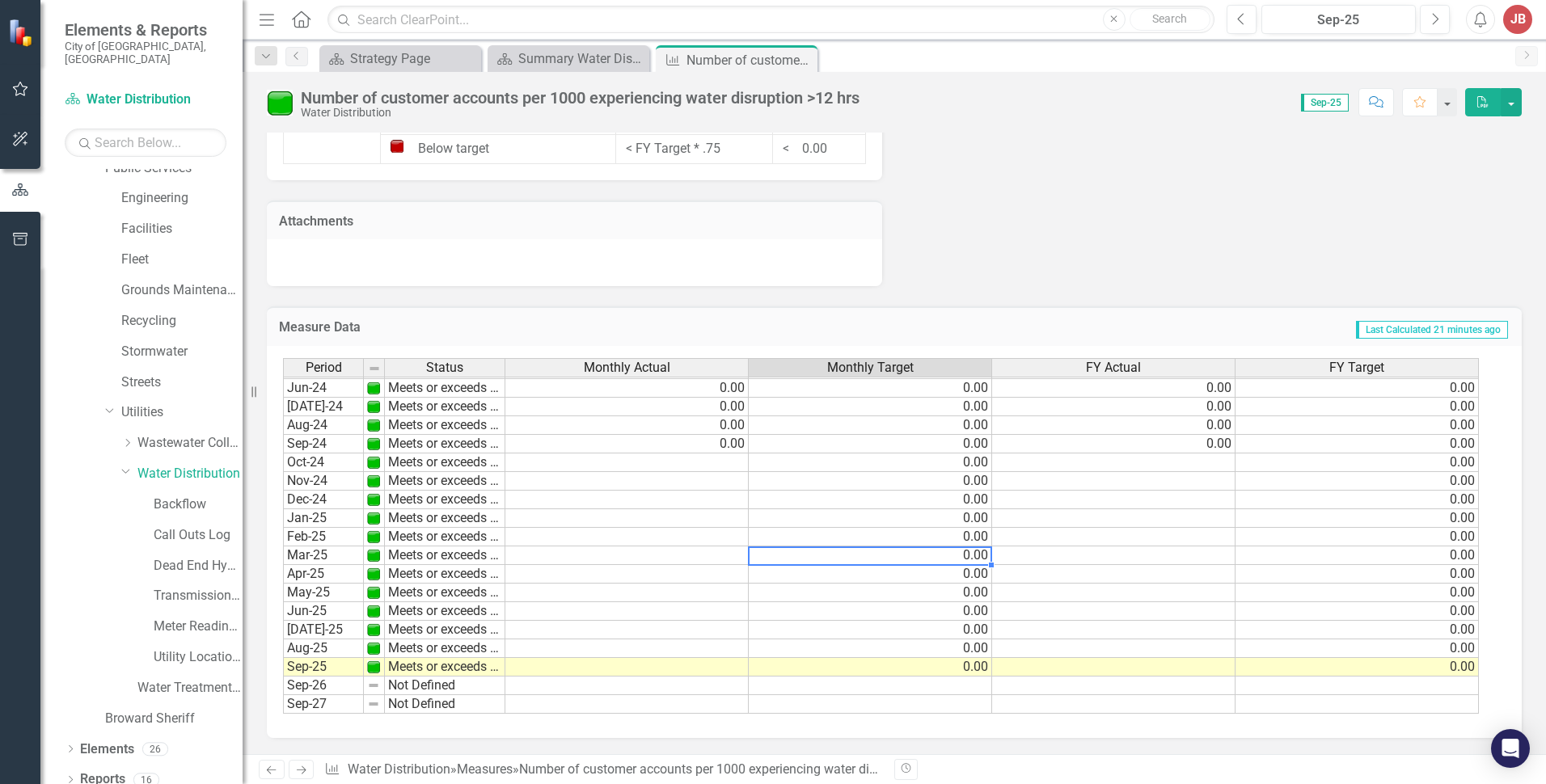
click at [387, 673] on td "Meets or exceeds target" at bounding box center [444, 667] width 121 height 19
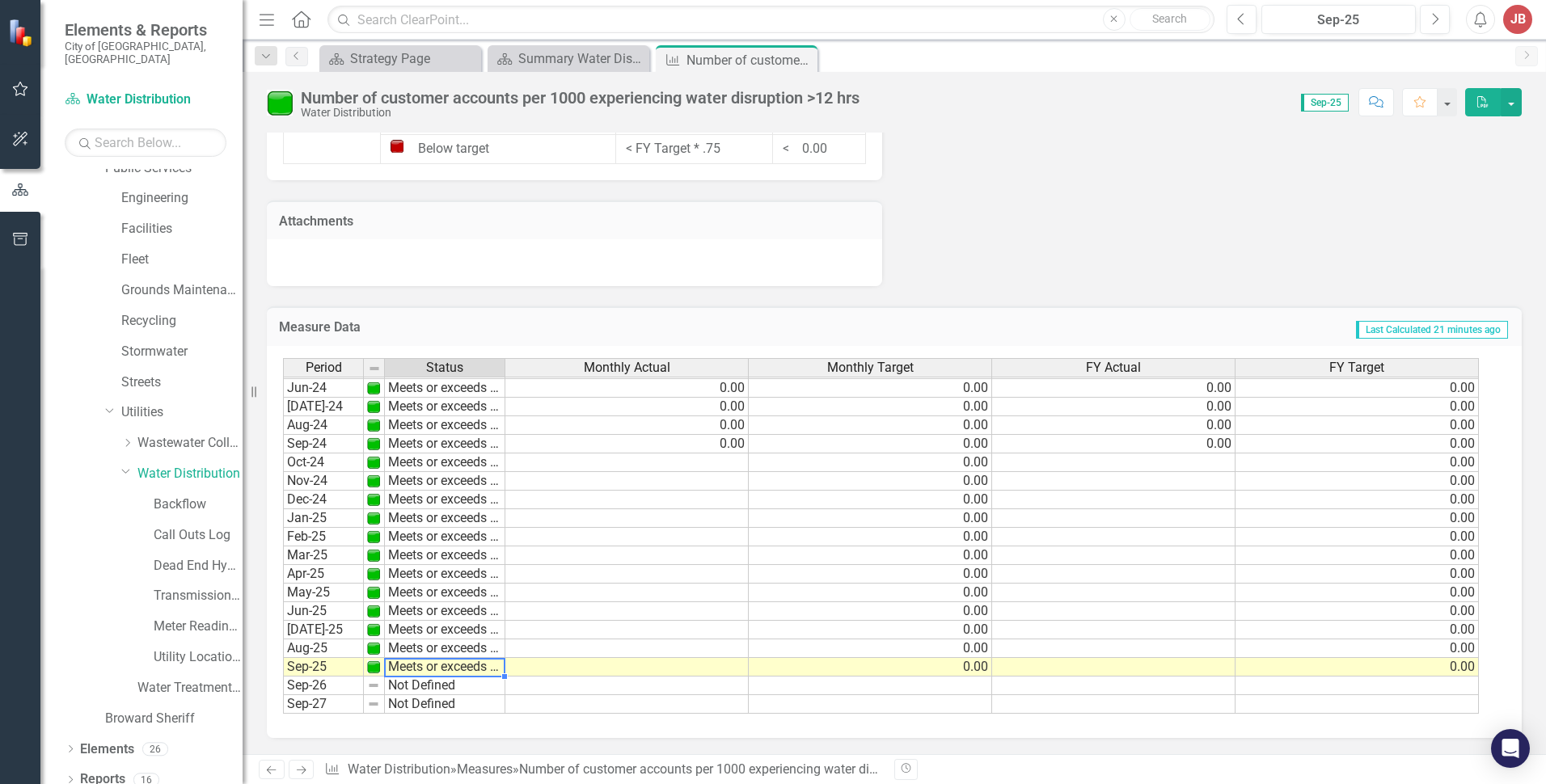
click at [421, 659] on td "Meets or exceeds target" at bounding box center [444, 667] width 121 height 19
click at [447, 628] on div "Period Status Monthly Actual Monthly Target FY Actual FY Target May-23 Meets or…" at bounding box center [888, 536] width 1211 height 356
click at [447, 664] on td "Below target" at bounding box center [444, 667] width 121 height 19
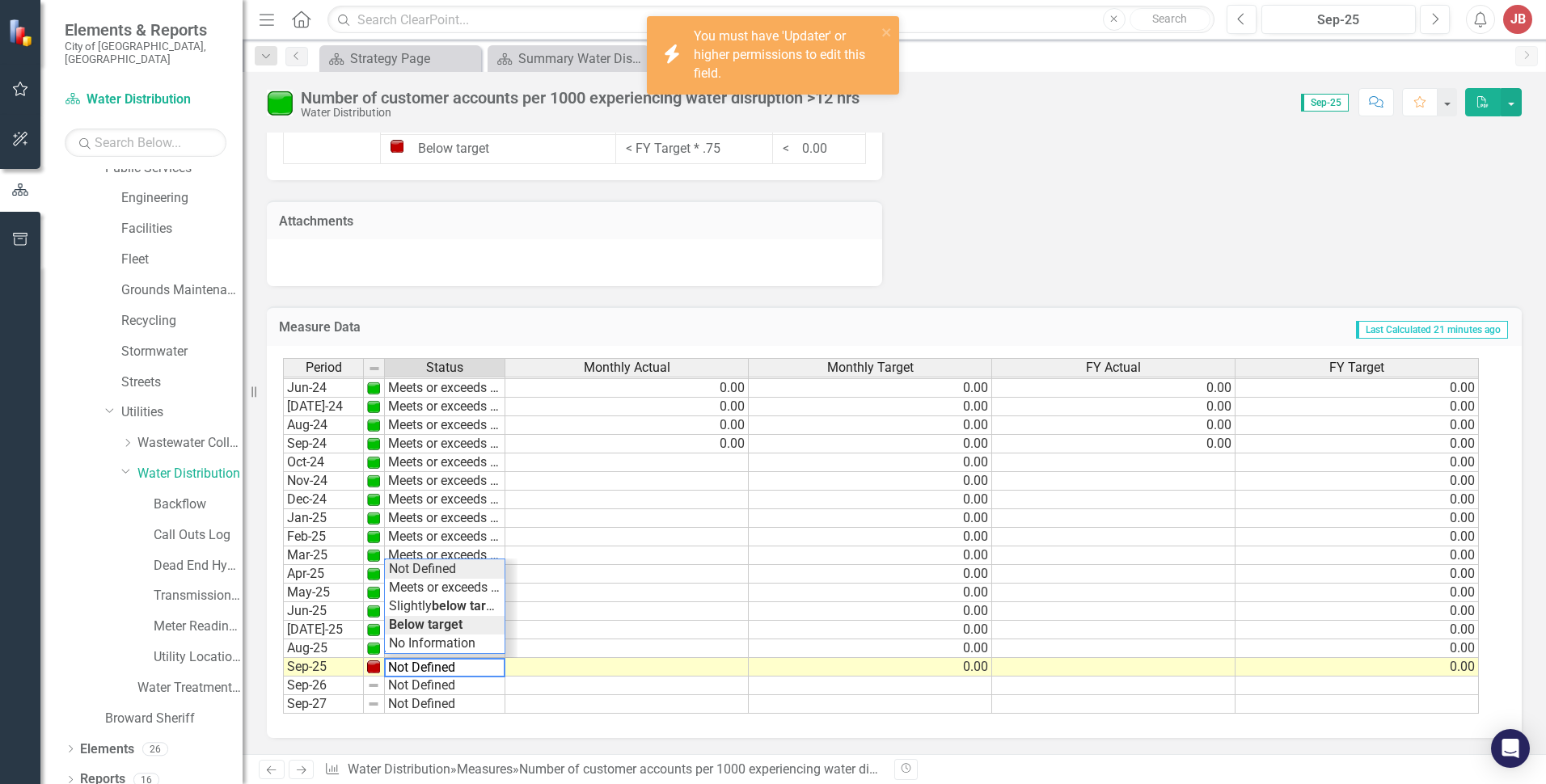
click at [437, 570] on div "Period Status Monthly Actual Monthly Target FY Actual FY Target May-23 Meets or…" at bounding box center [888, 536] width 1211 height 356
click at [444, 664] on td "Not Defined" at bounding box center [444, 667] width 121 height 19
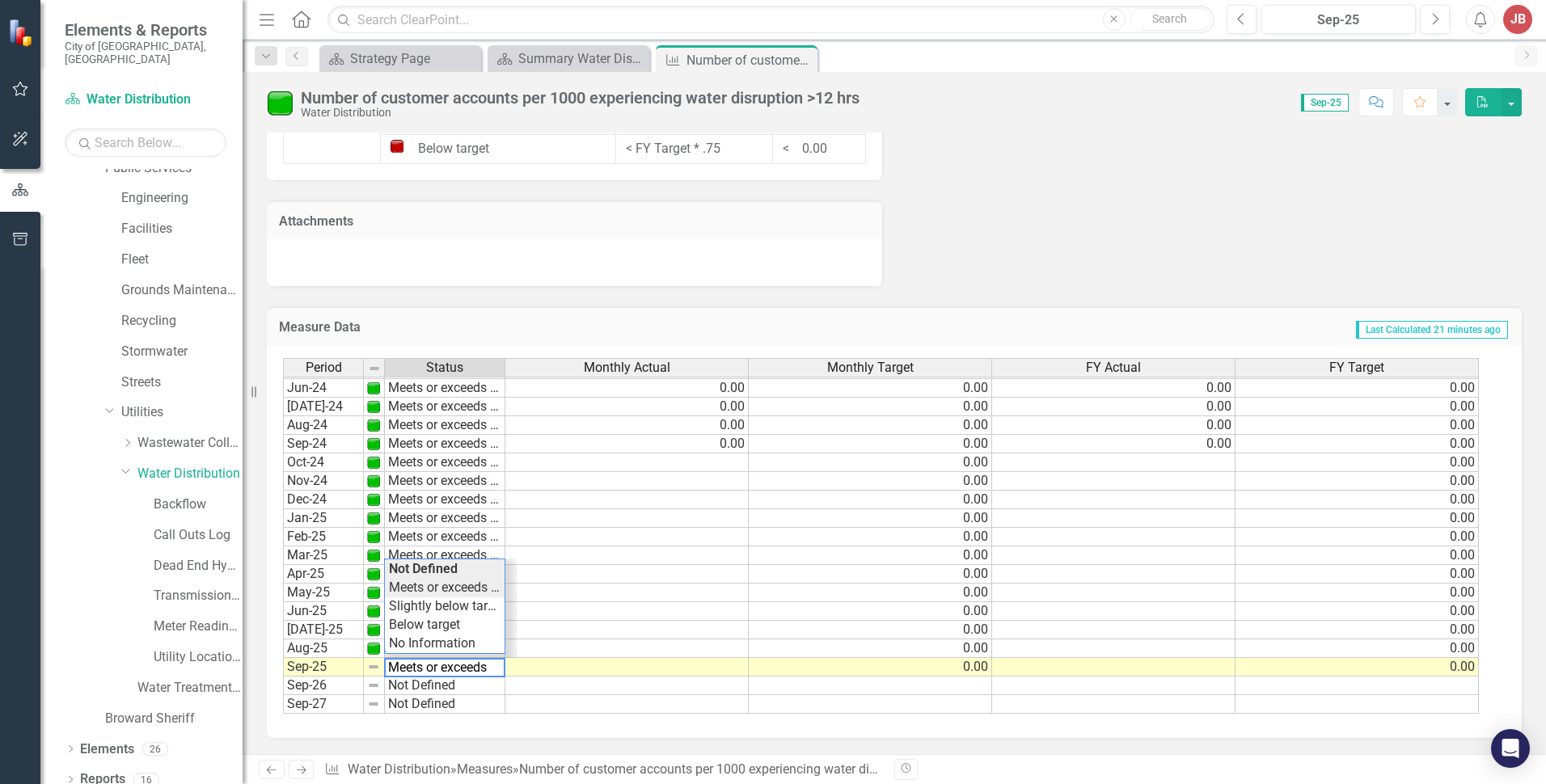
click at [451, 587] on div "Period Status Monthly Actual Monthly Target FY Actual FY Target May-23 Meets or…" at bounding box center [888, 536] width 1211 height 356
click at [676, 463] on td at bounding box center [627, 462] width 243 height 19
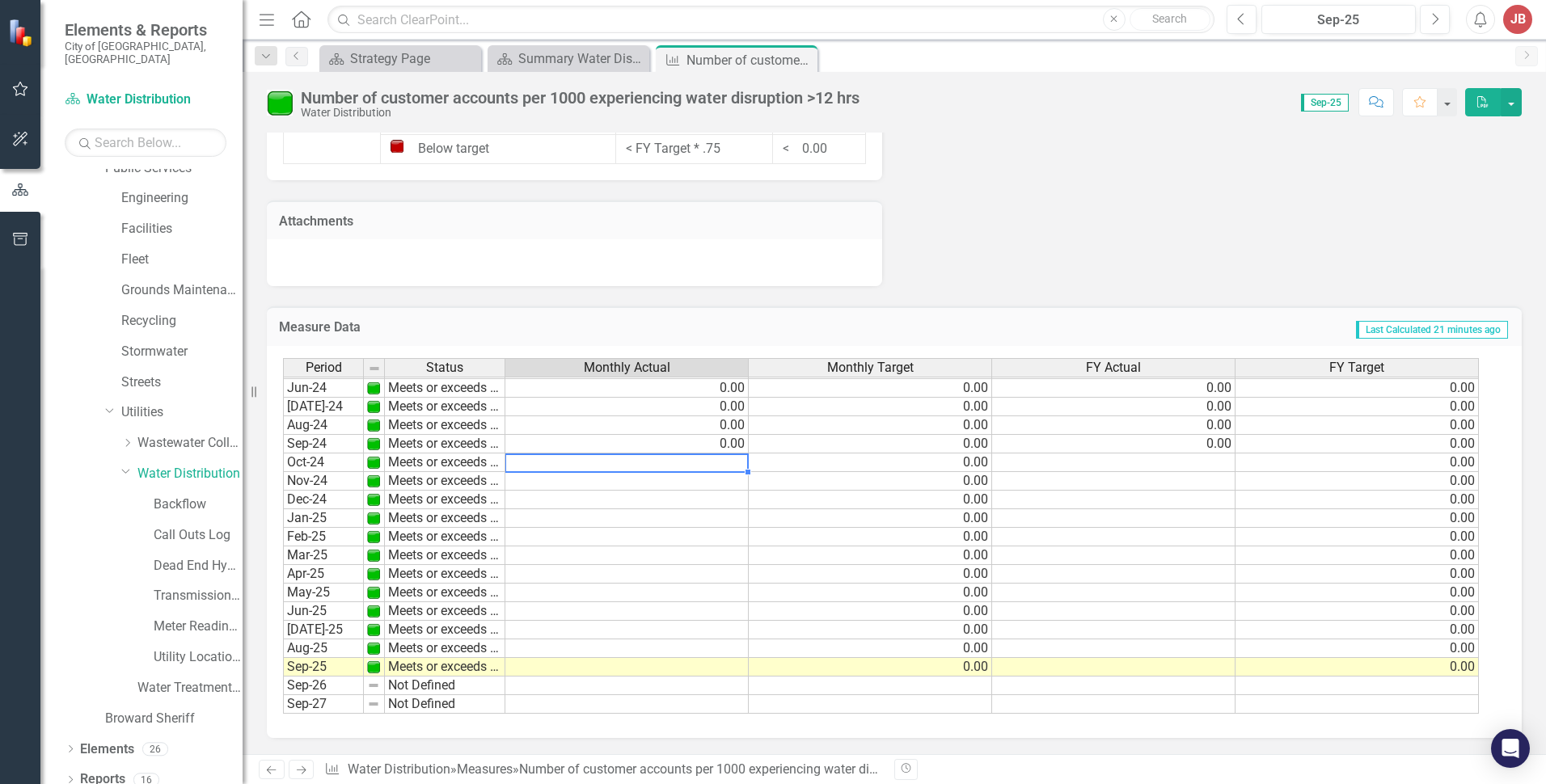
click at [676, 463] on td at bounding box center [627, 462] width 243 height 19
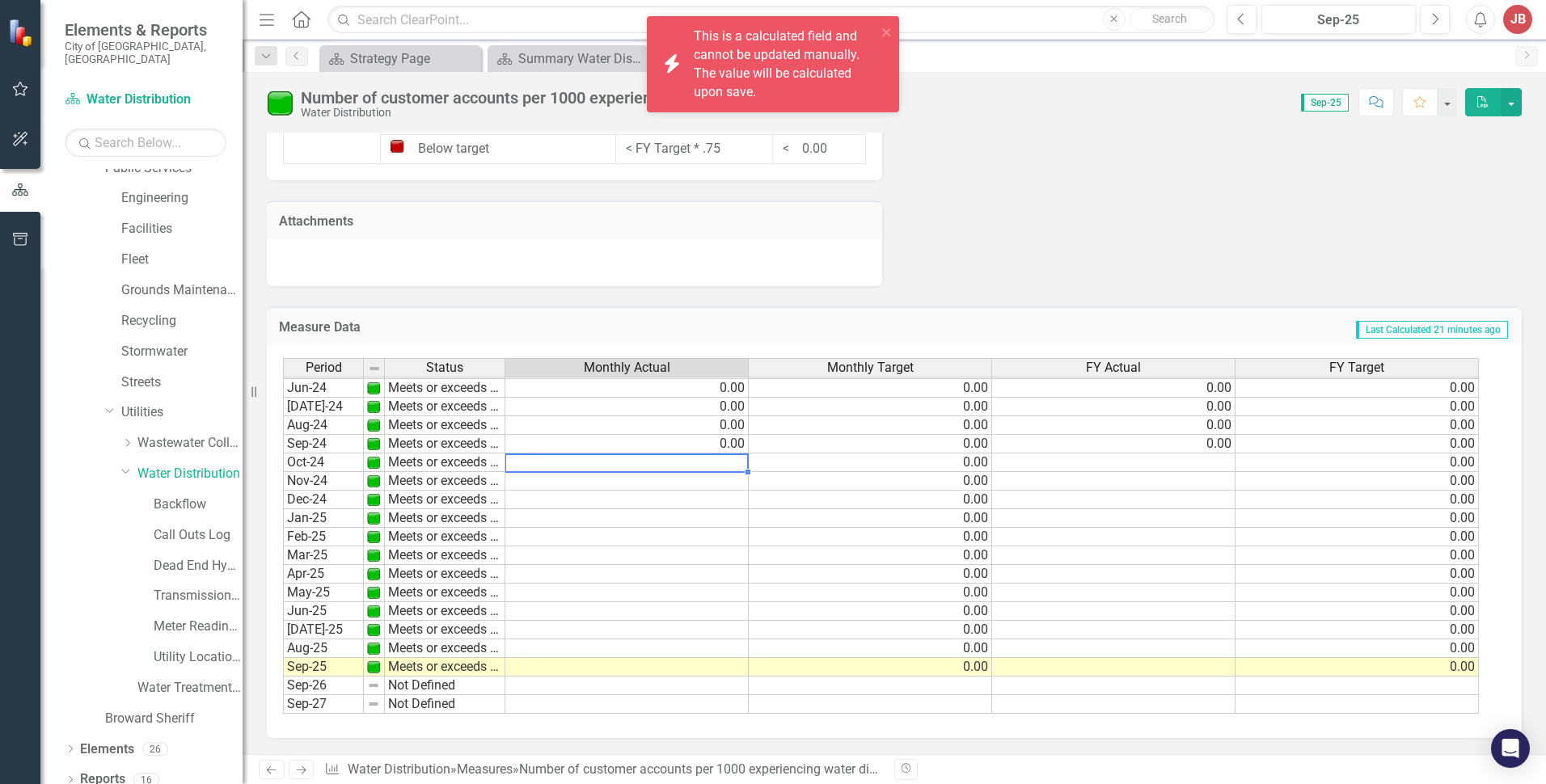
click at [676, 463] on td at bounding box center [627, 462] width 243 height 19
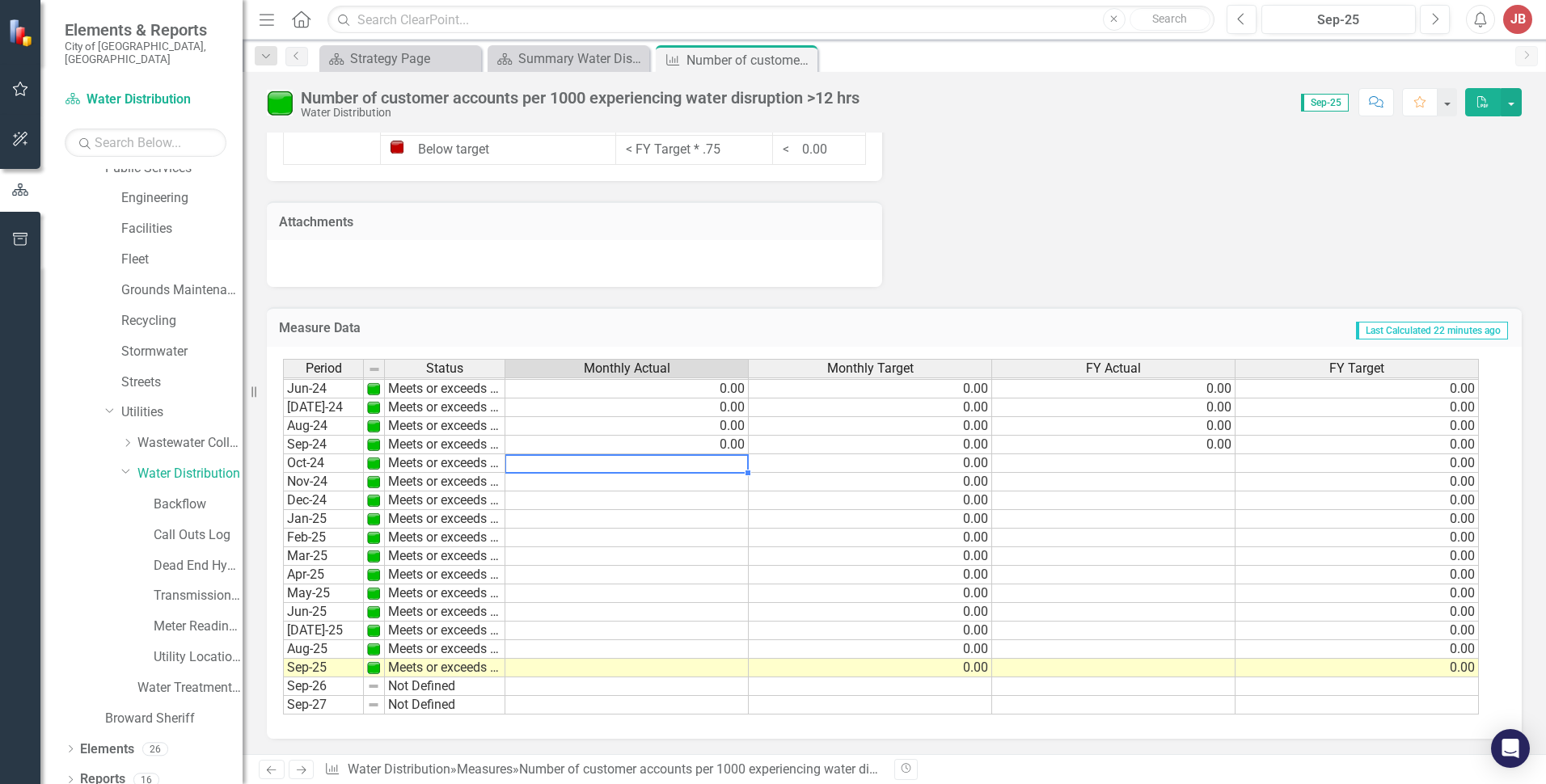
scroll to position [1262, 0]
click at [481, 148] on div "Below target" at bounding box center [498, 149] width 215 height 19
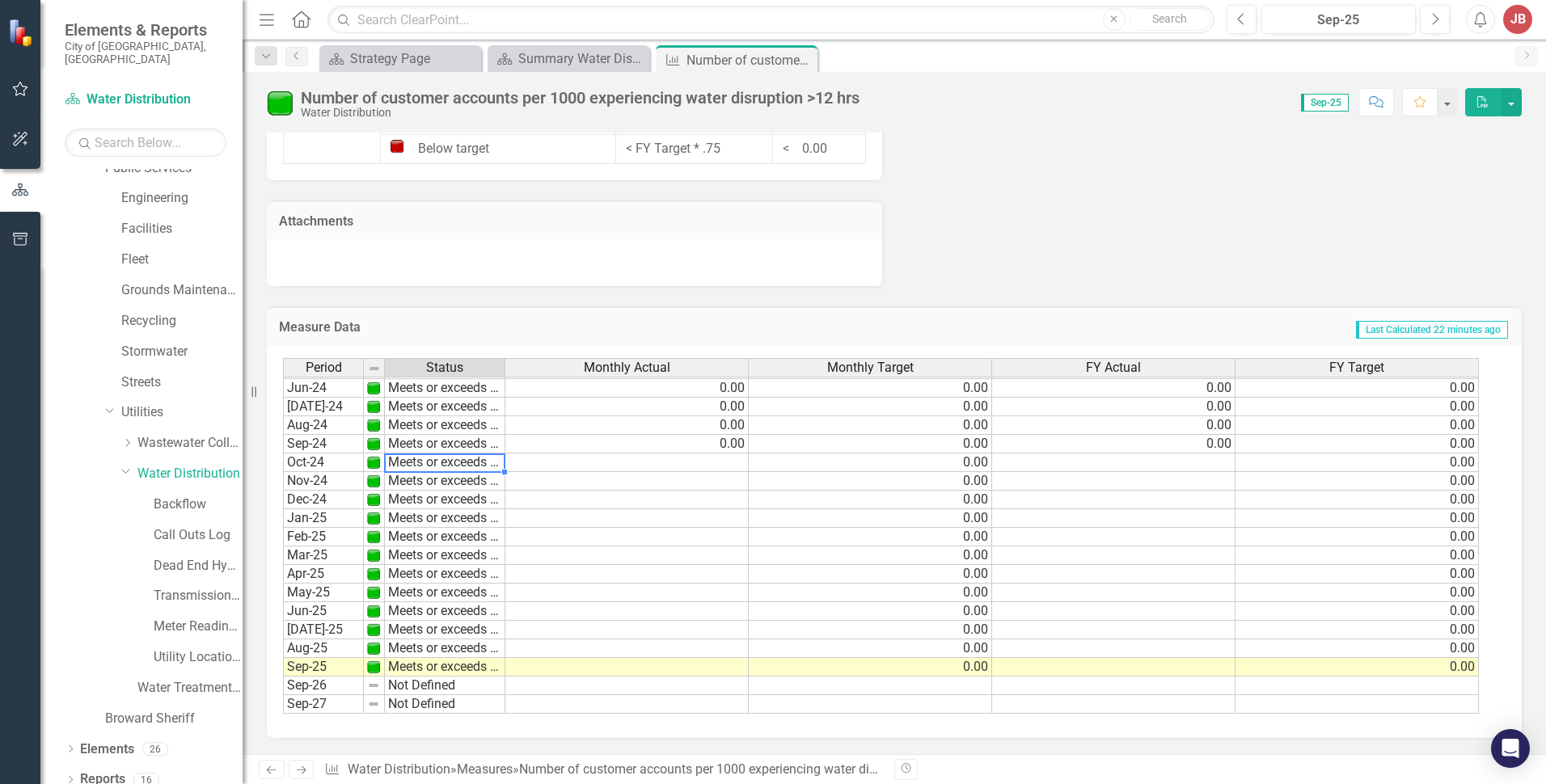
click at [464, 459] on td "Meets or exceeds target" at bounding box center [444, 462] width 121 height 19
click at [464, 459] on div "Period Status Monthly Actual Monthly Target FY Actual FY Target Sept - 22 Meets…" at bounding box center [888, 536] width 1211 height 356
click at [473, 488] on td "Meets or exceeds target" at bounding box center [444, 481] width 121 height 19
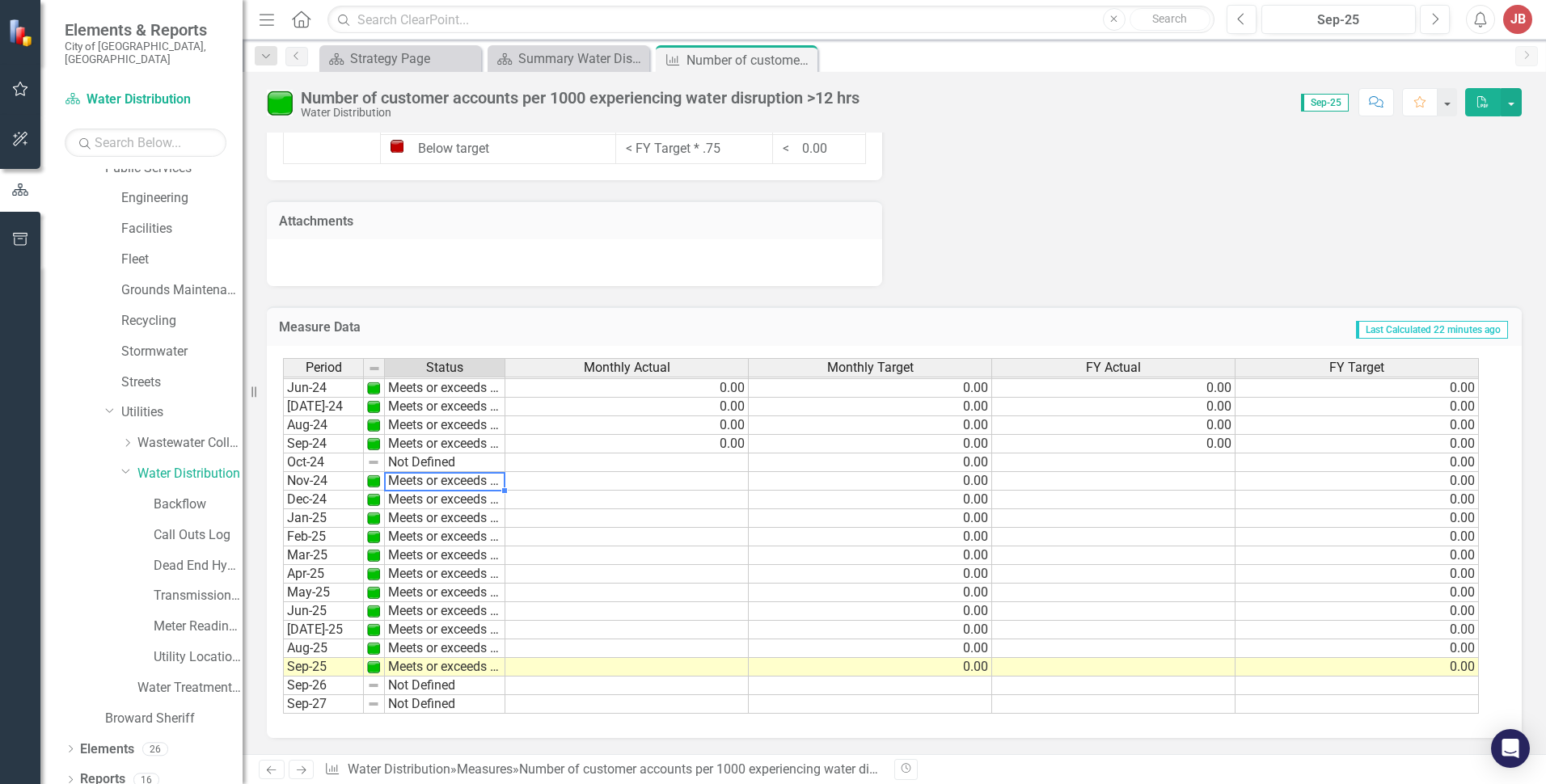
click at [472, 462] on td "Not Defined" at bounding box center [444, 462] width 121 height 19
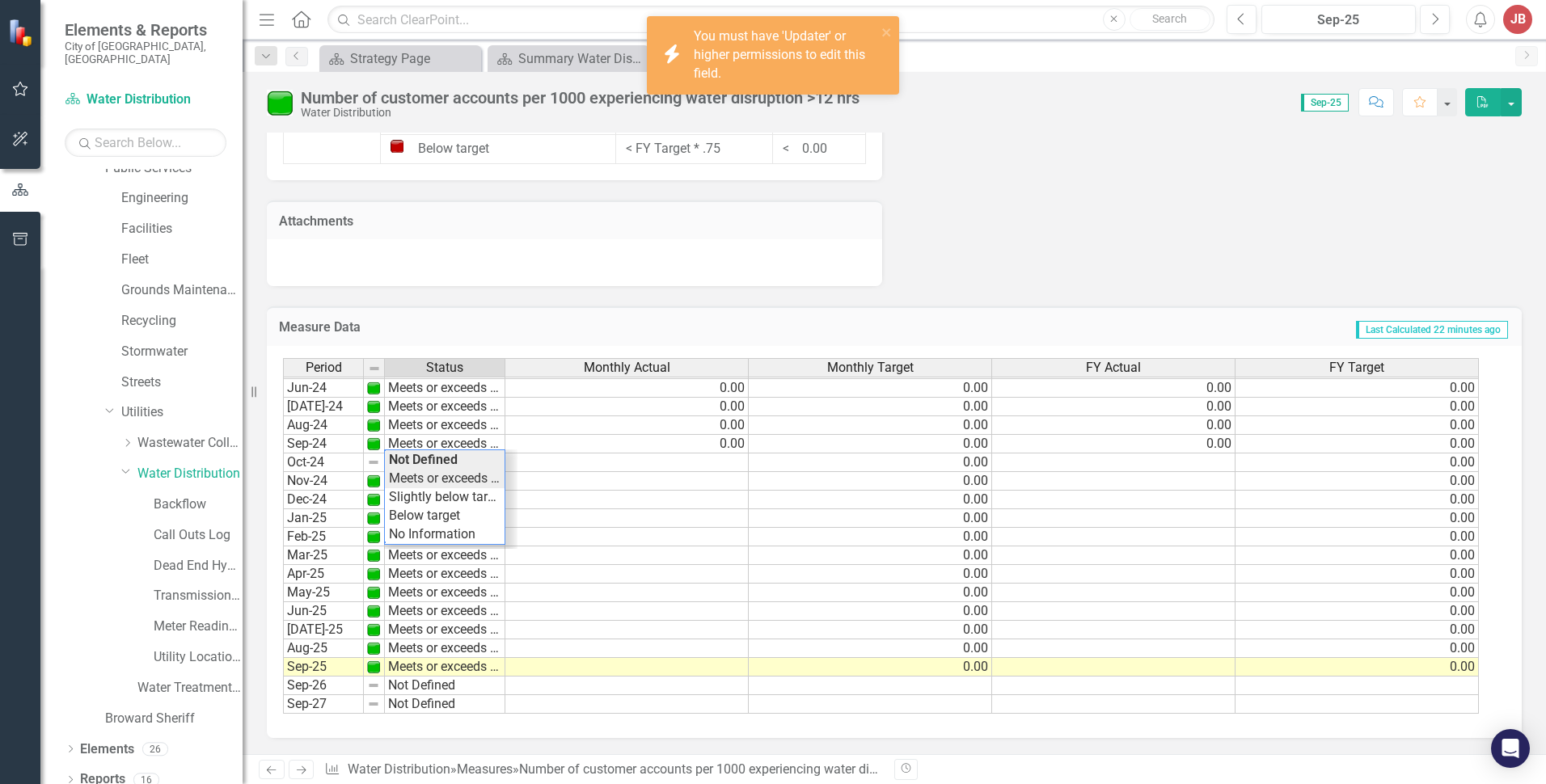
type textarea "Meets or exceeds target"
click at [472, 478] on div "Period Status Monthly Actual Monthly Target FY Actual FY Target May-23 Meets or…" at bounding box center [888, 536] width 1211 height 356
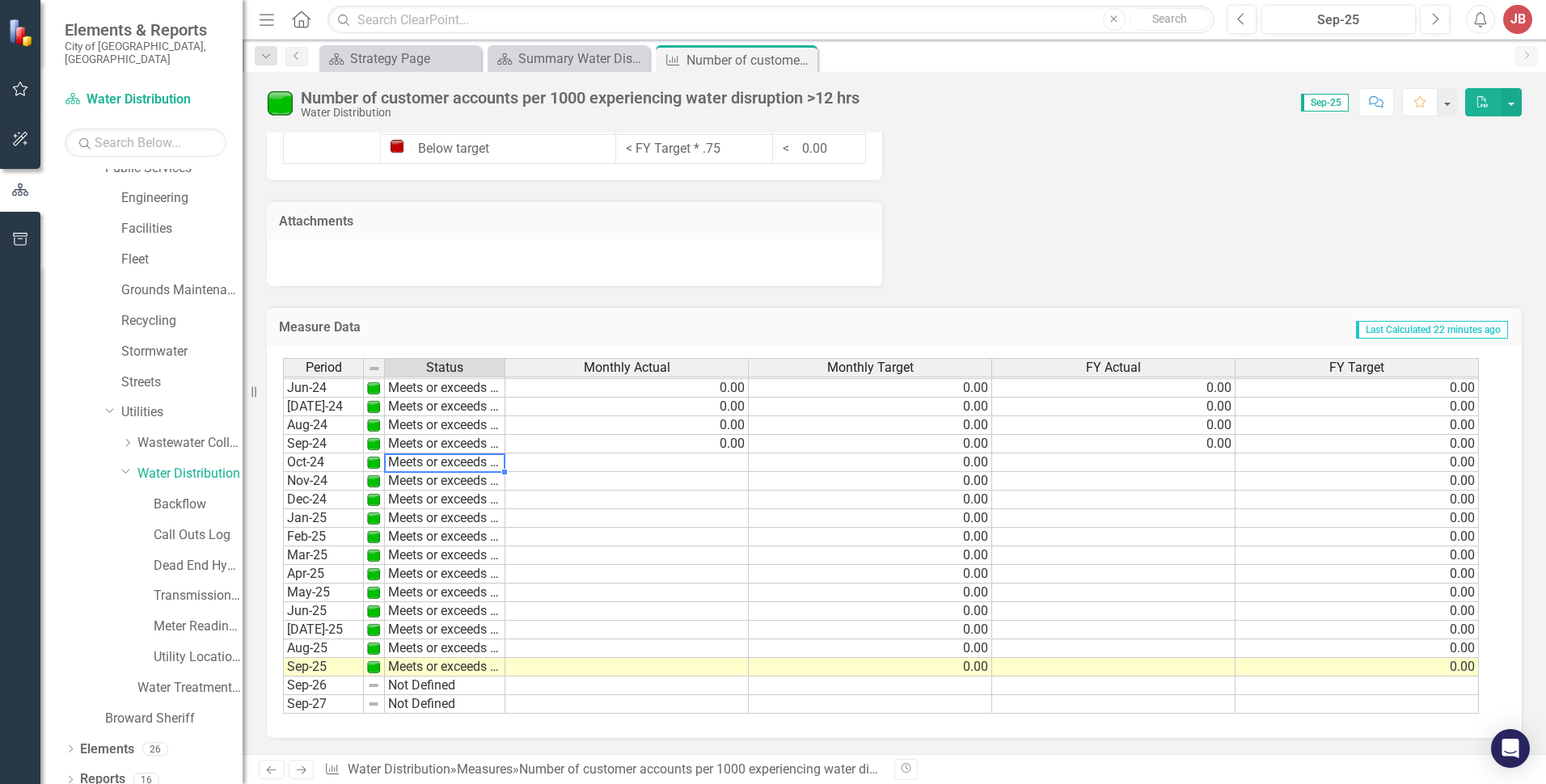
click at [581, 440] on td "0.00" at bounding box center [627, 444] width 243 height 19
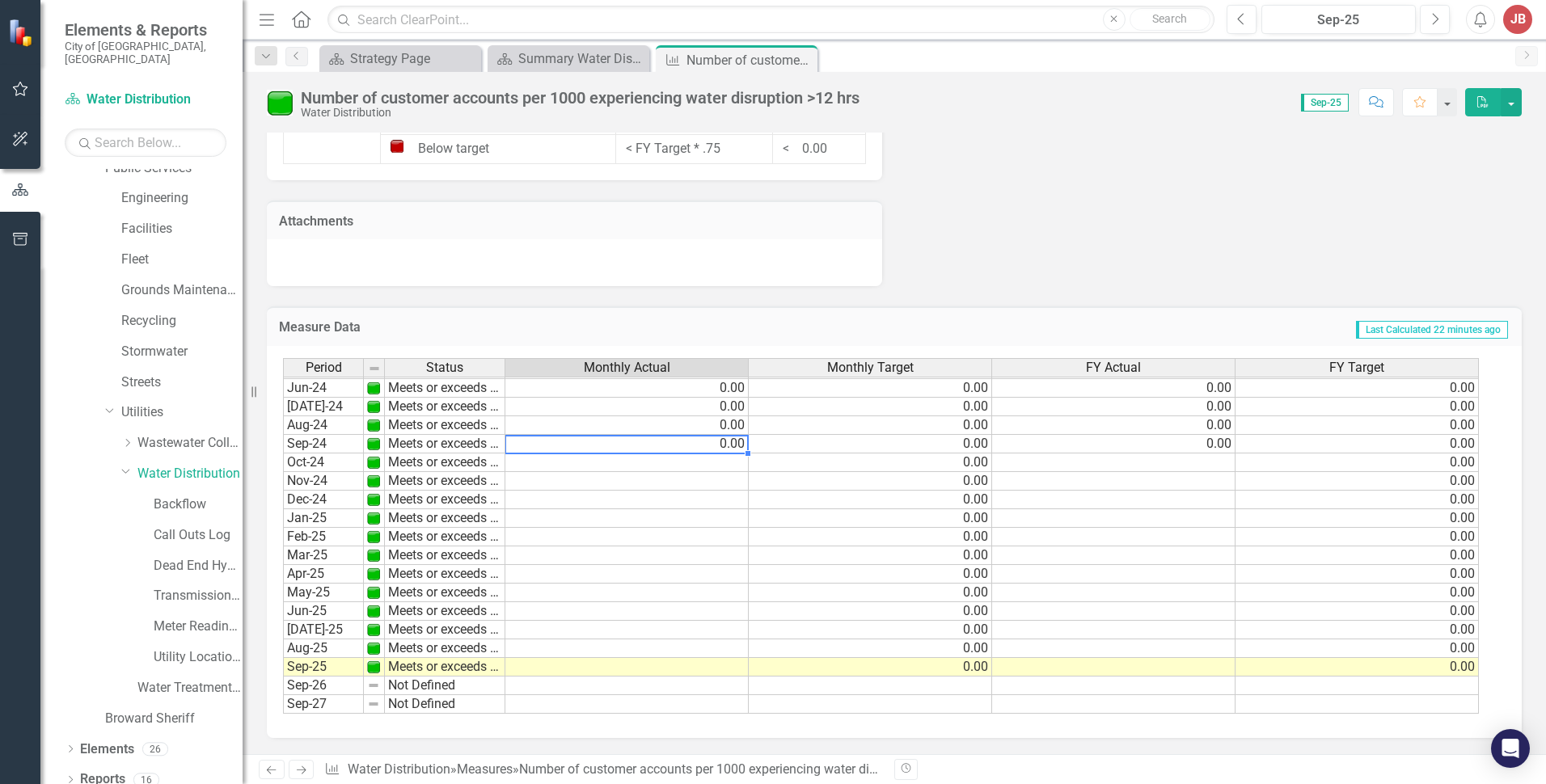
click at [684, 440] on td "0.00" at bounding box center [627, 444] width 243 height 19
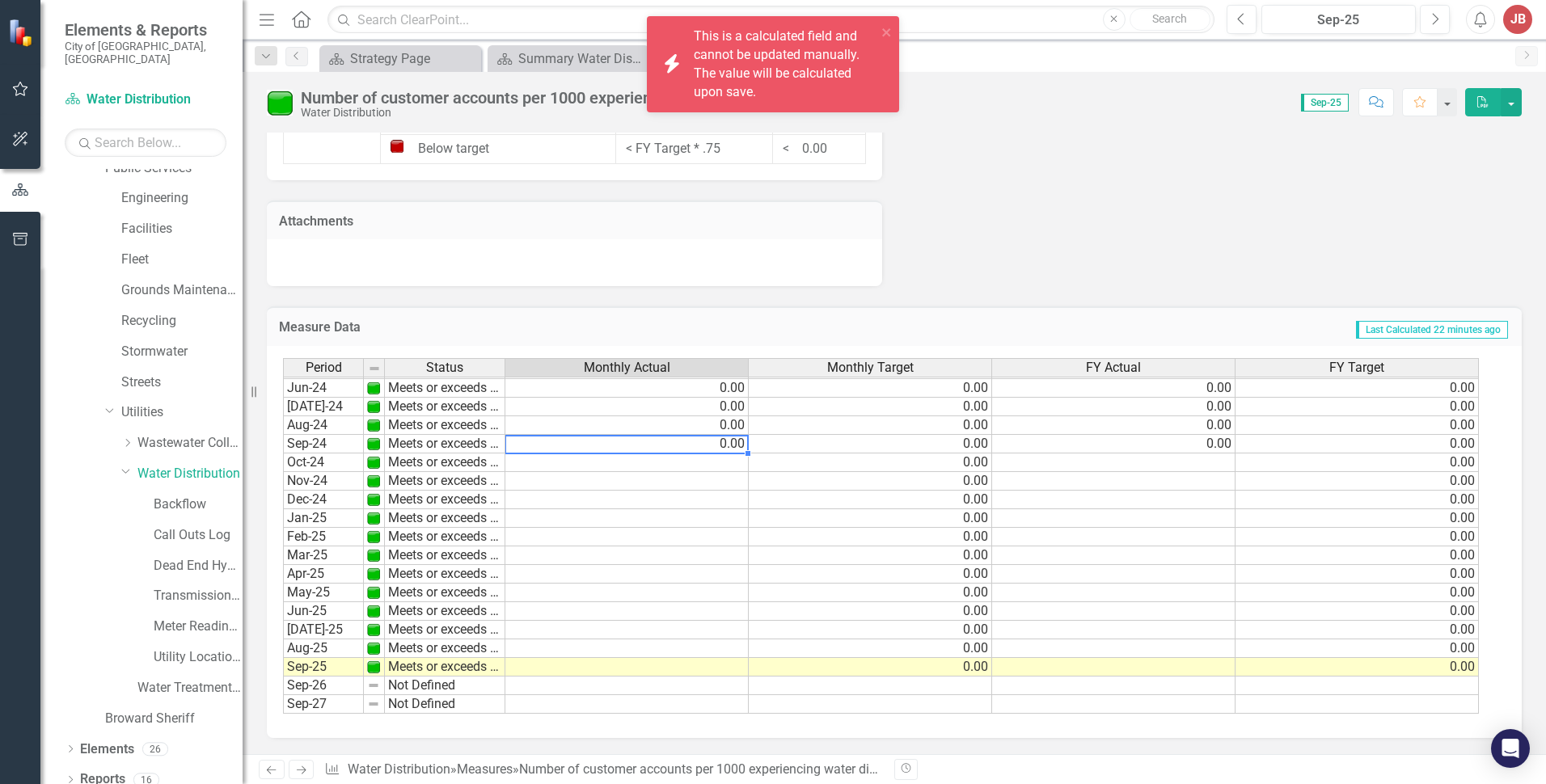
click at [685, 440] on td "0.00" at bounding box center [627, 444] width 243 height 19
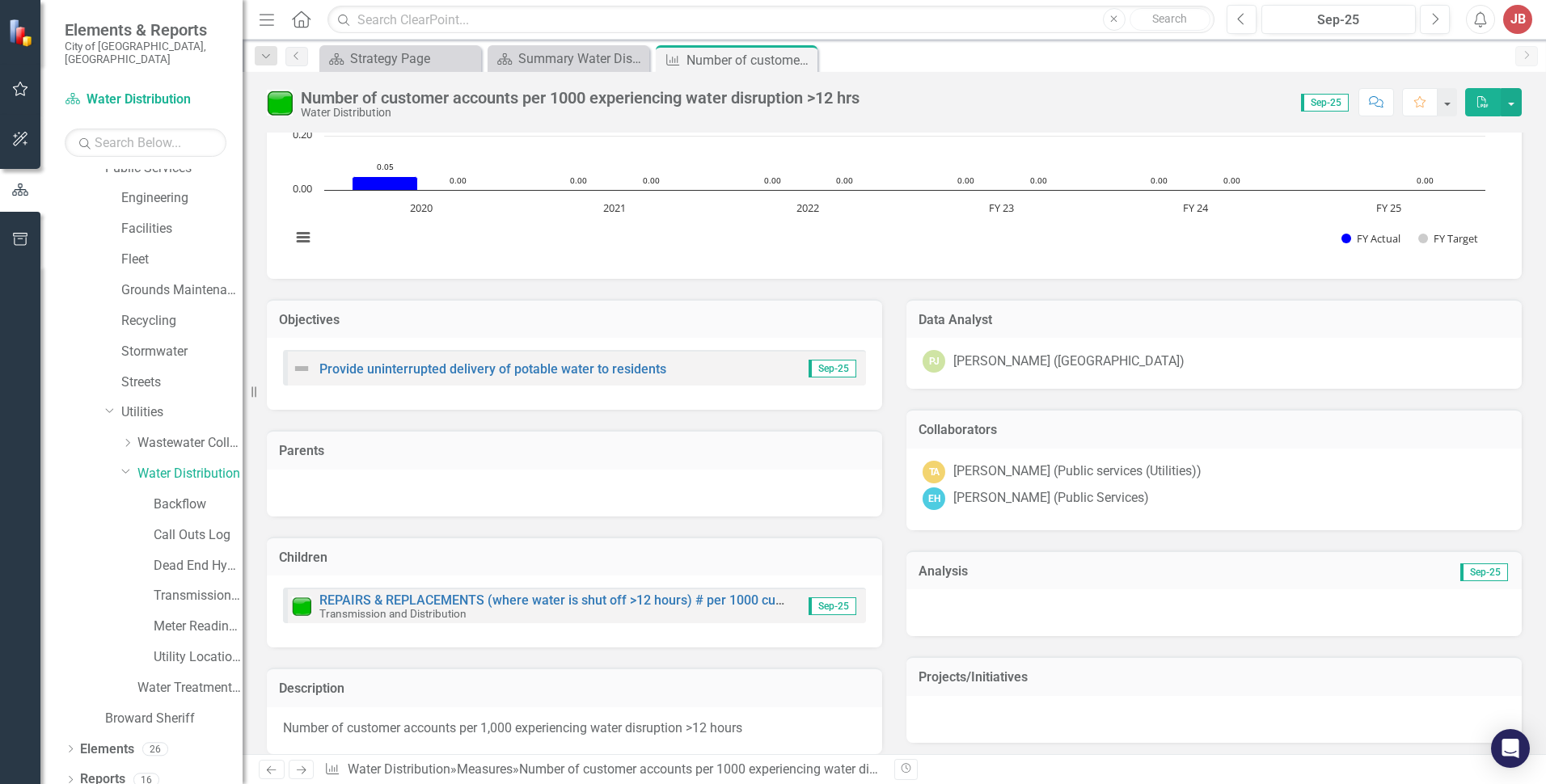
scroll to position [0, 0]
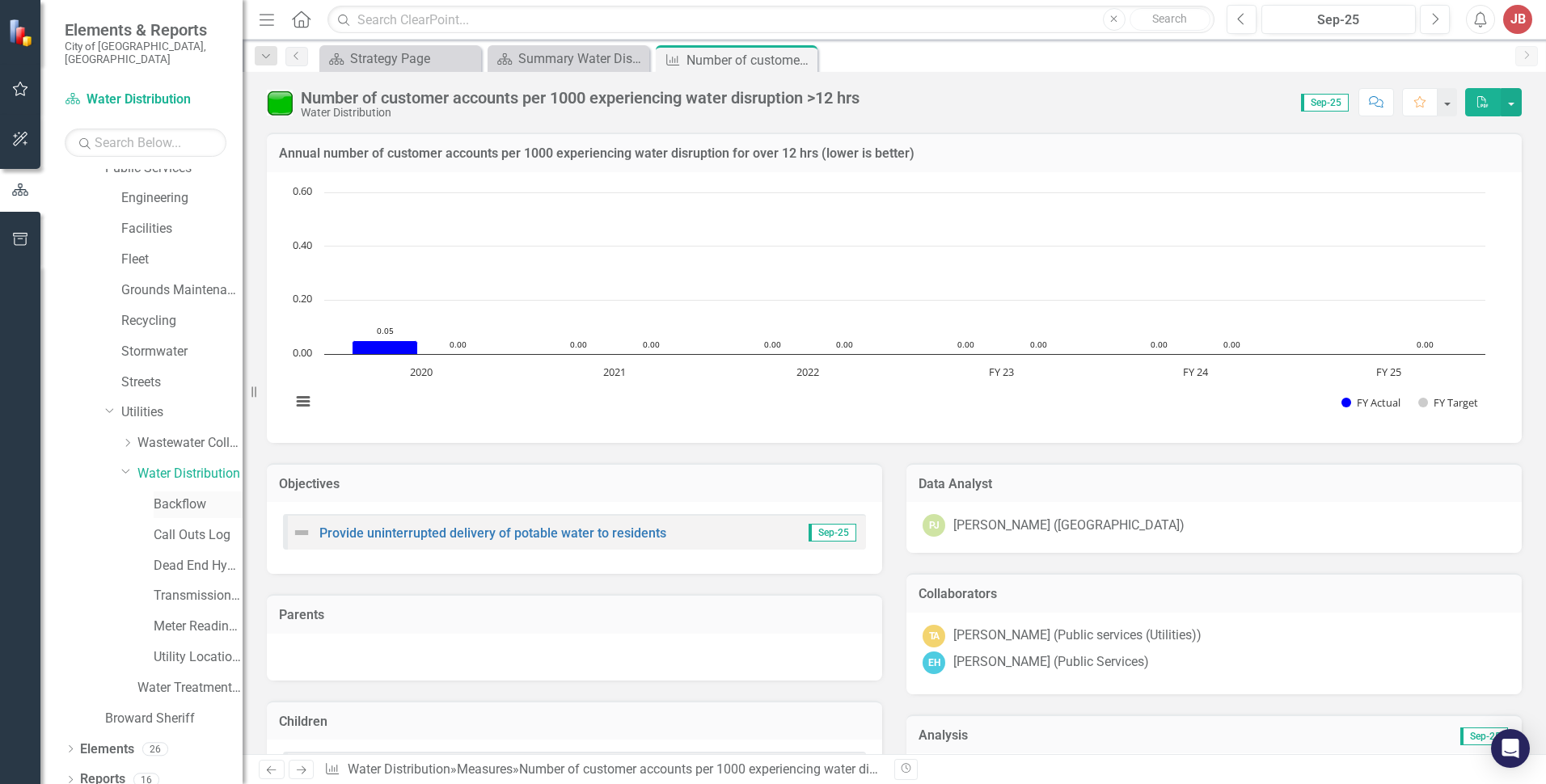
click at [189, 491] on div "Backflow" at bounding box center [198, 504] width 89 height 26
drag, startPoint x: 190, startPoint y: 460, endPoint x: 676, endPoint y: 309, distance: 508.9
click at [190, 465] on link "Water Distribution" at bounding box center [190, 474] width 105 height 19
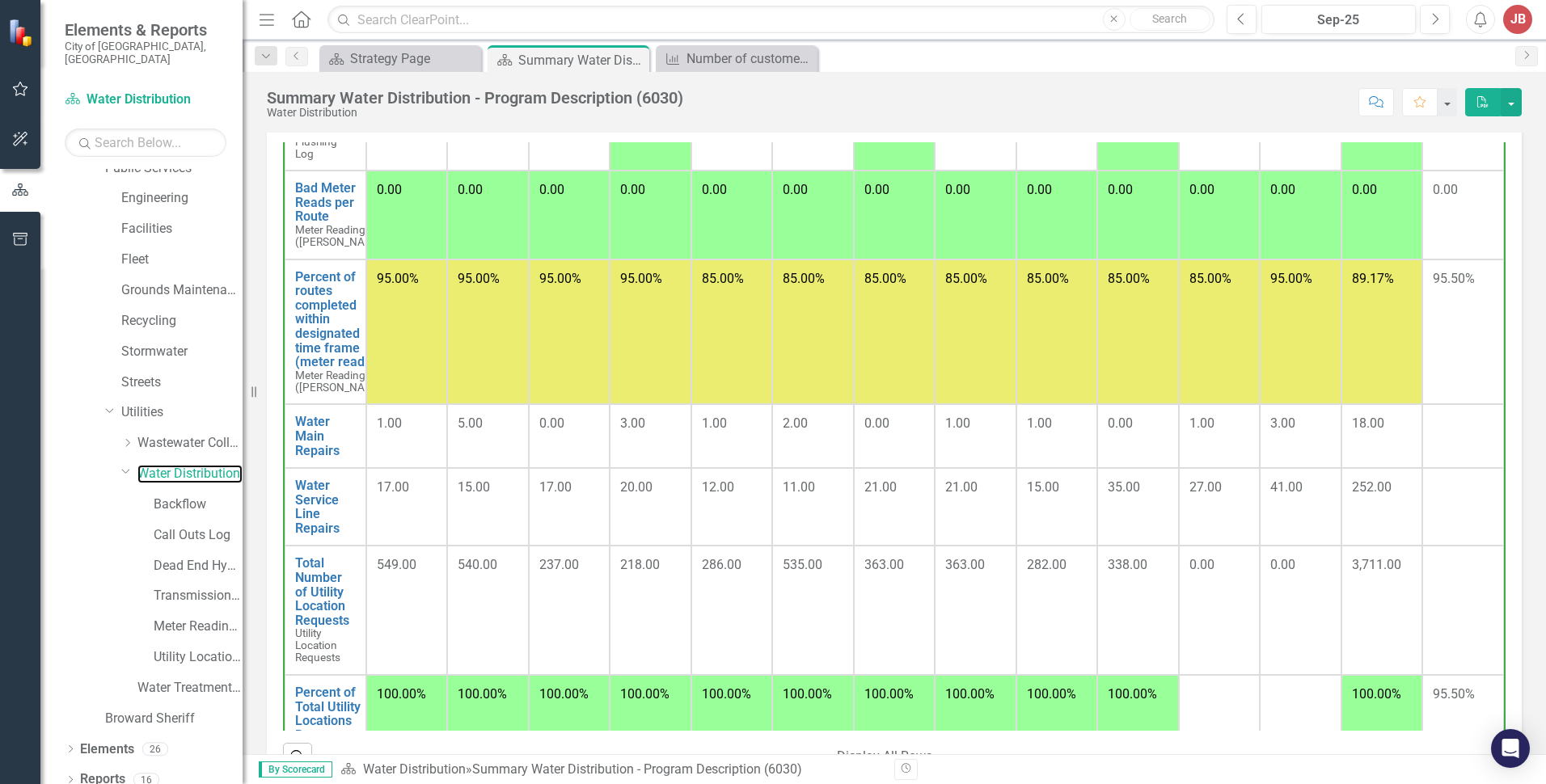
scroll to position [404, 0]
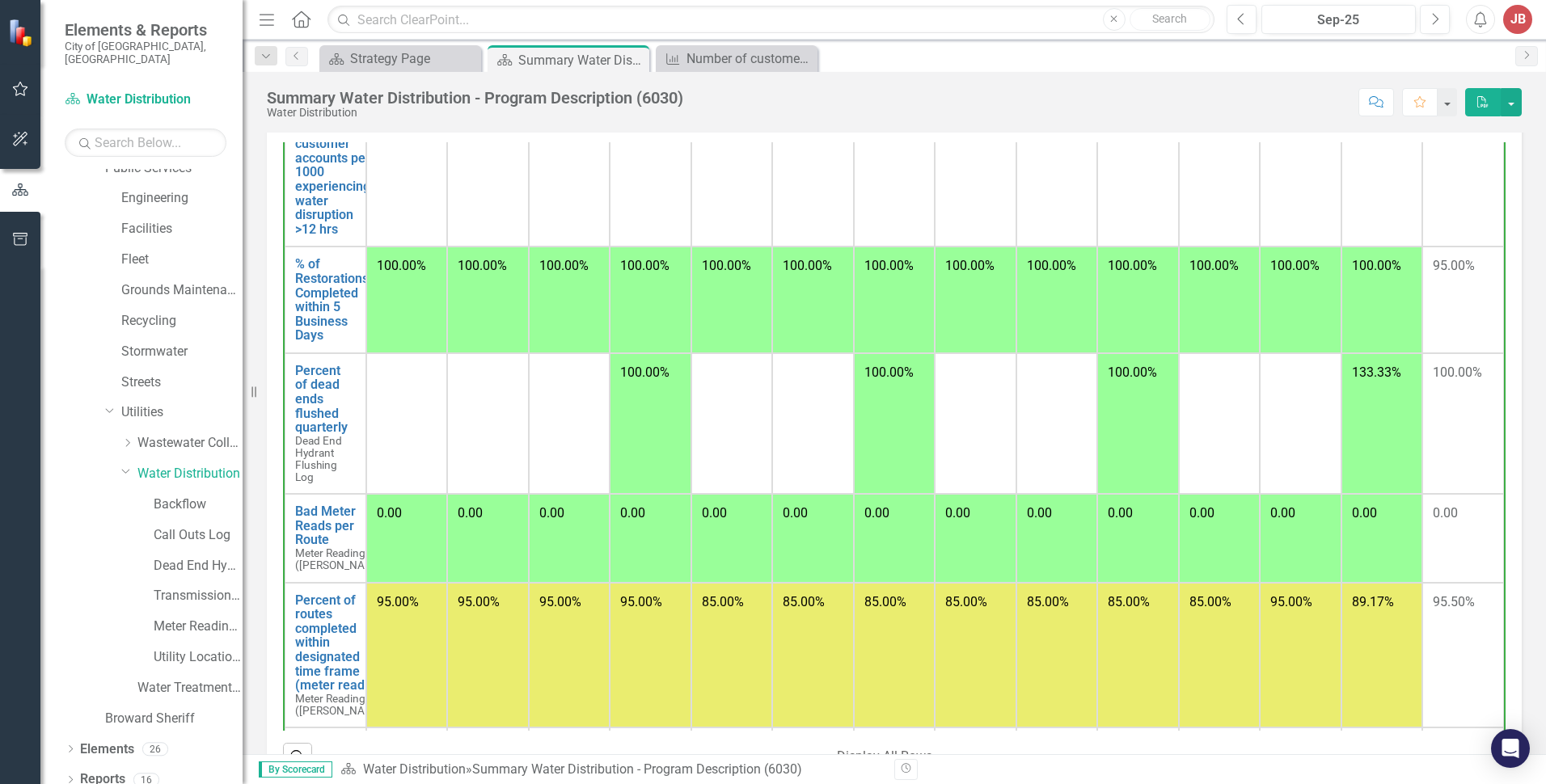
click at [366, 437] on td at bounding box center [407, 423] width 82 height 140
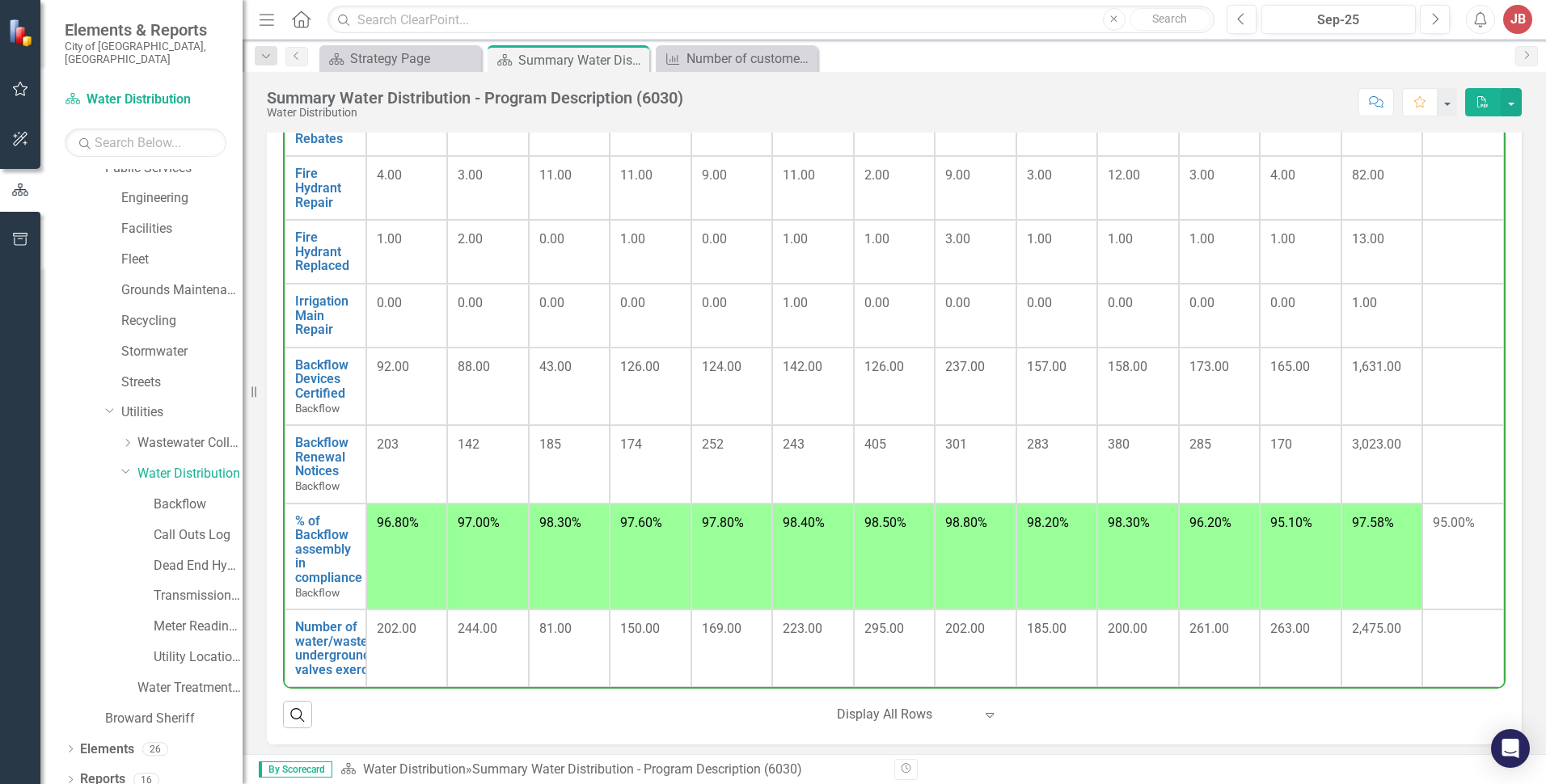
scroll to position [1105, 0]
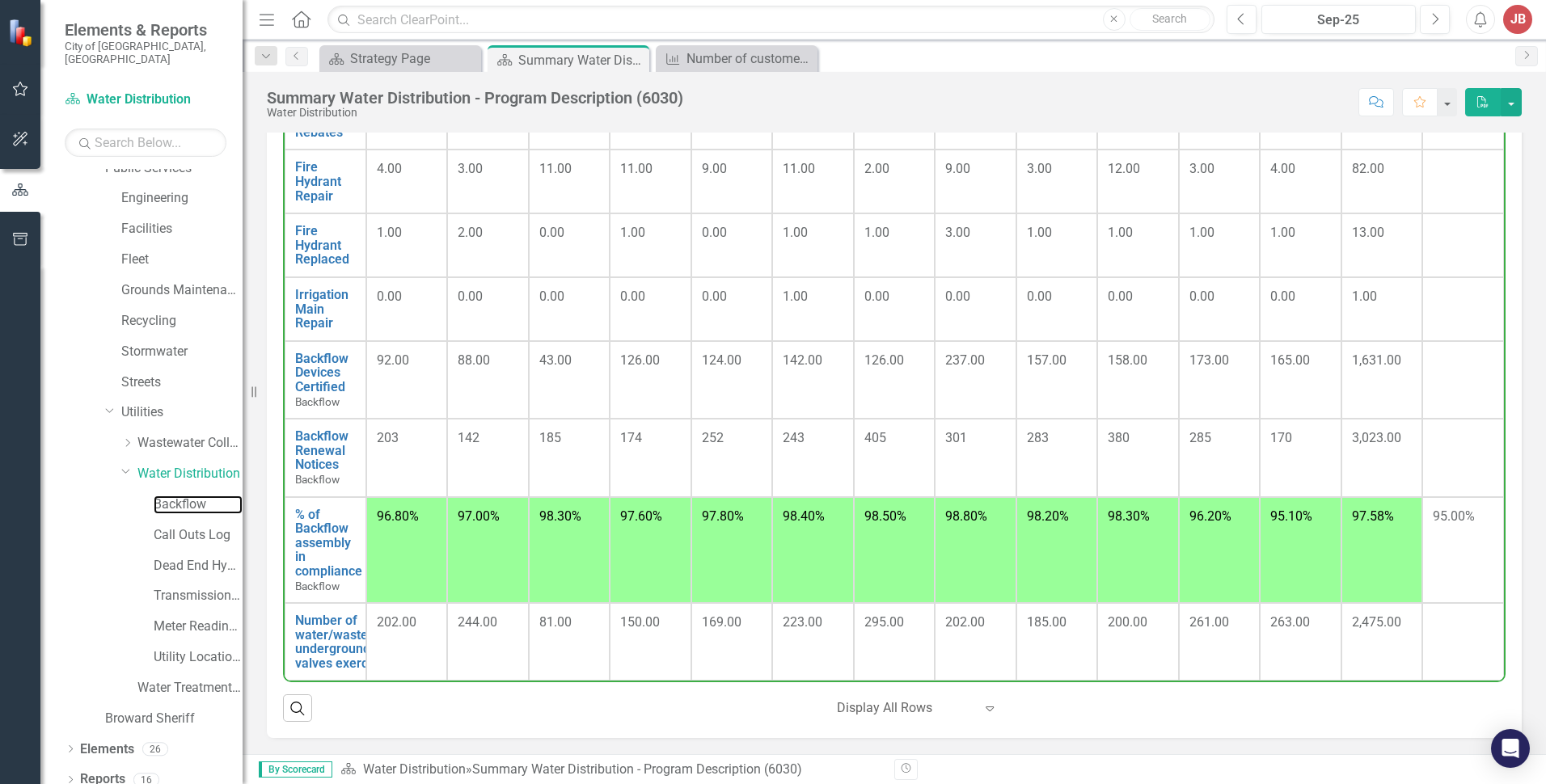
drag, startPoint x: 198, startPoint y: 492, endPoint x: 249, endPoint y: 498, distance: 51.4
click at [198, 495] on link "Backflow" at bounding box center [198, 504] width 89 height 19
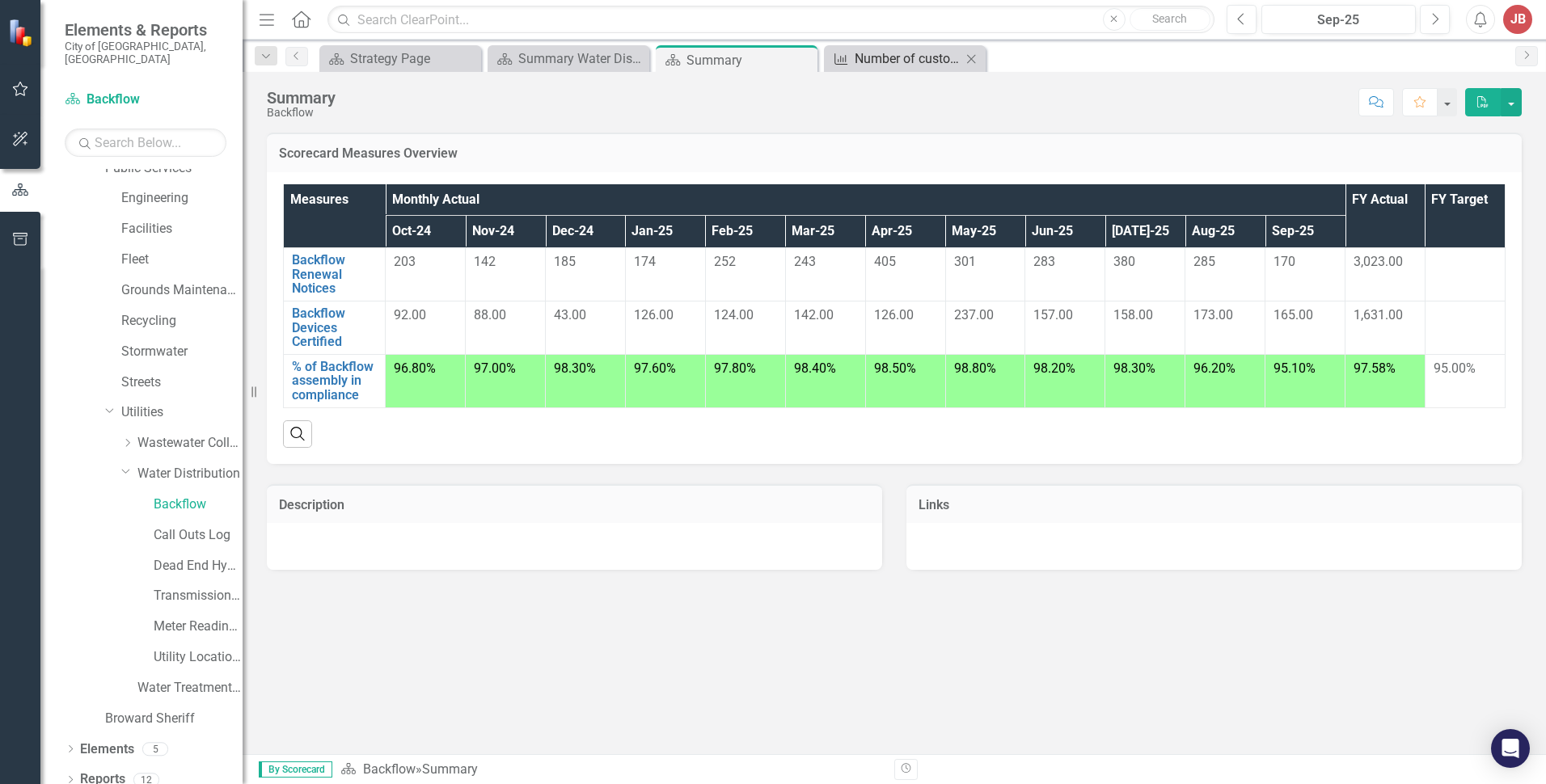
click at [920, 63] on div "Number of customer accounts per 1000 experiencing water disruption >12 hrs" at bounding box center [908, 58] width 107 height 20
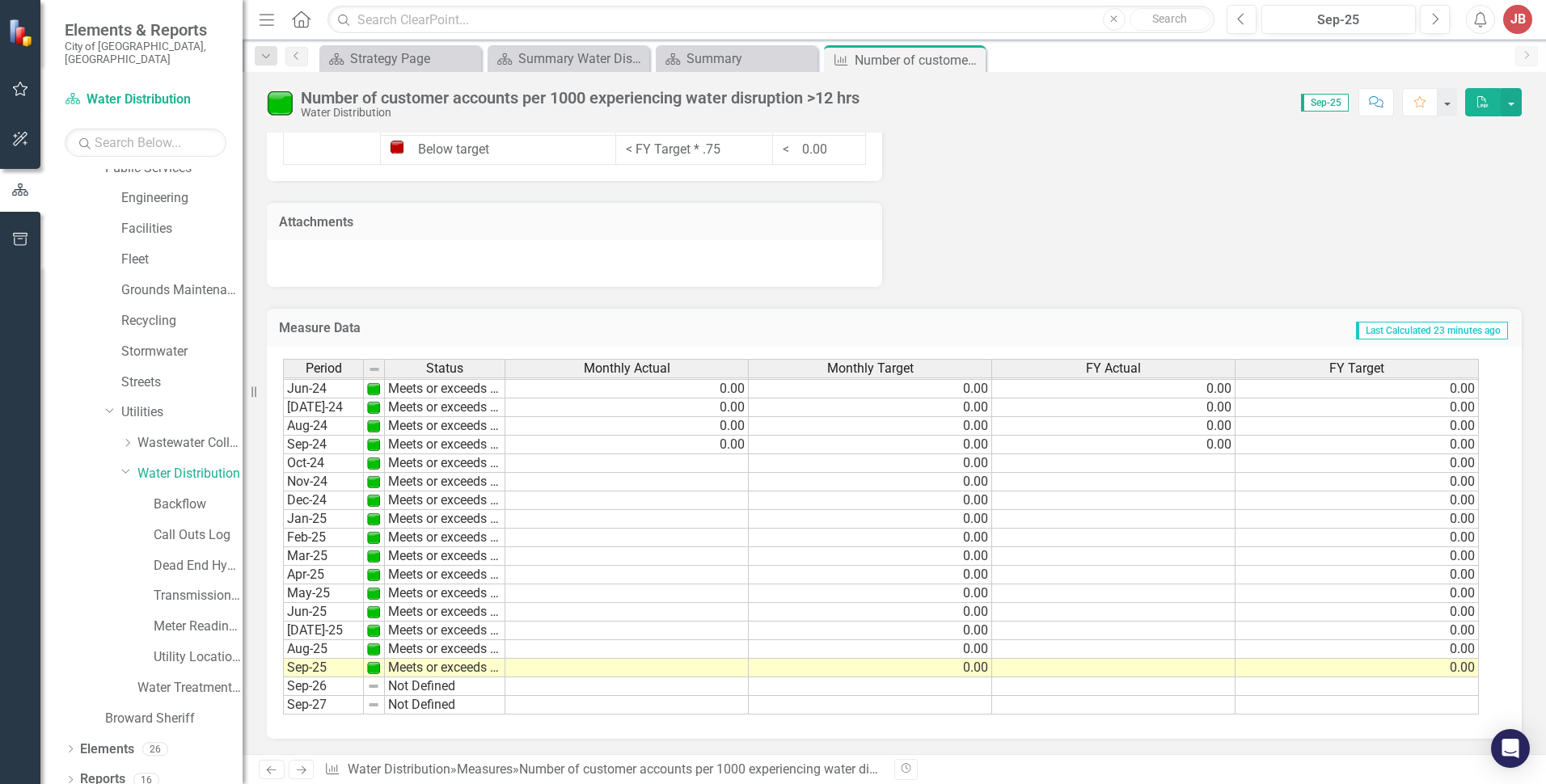
scroll to position [1262, 0]
click at [976, 62] on icon "Close" at bounding box center [970, 60] width 16 height 13
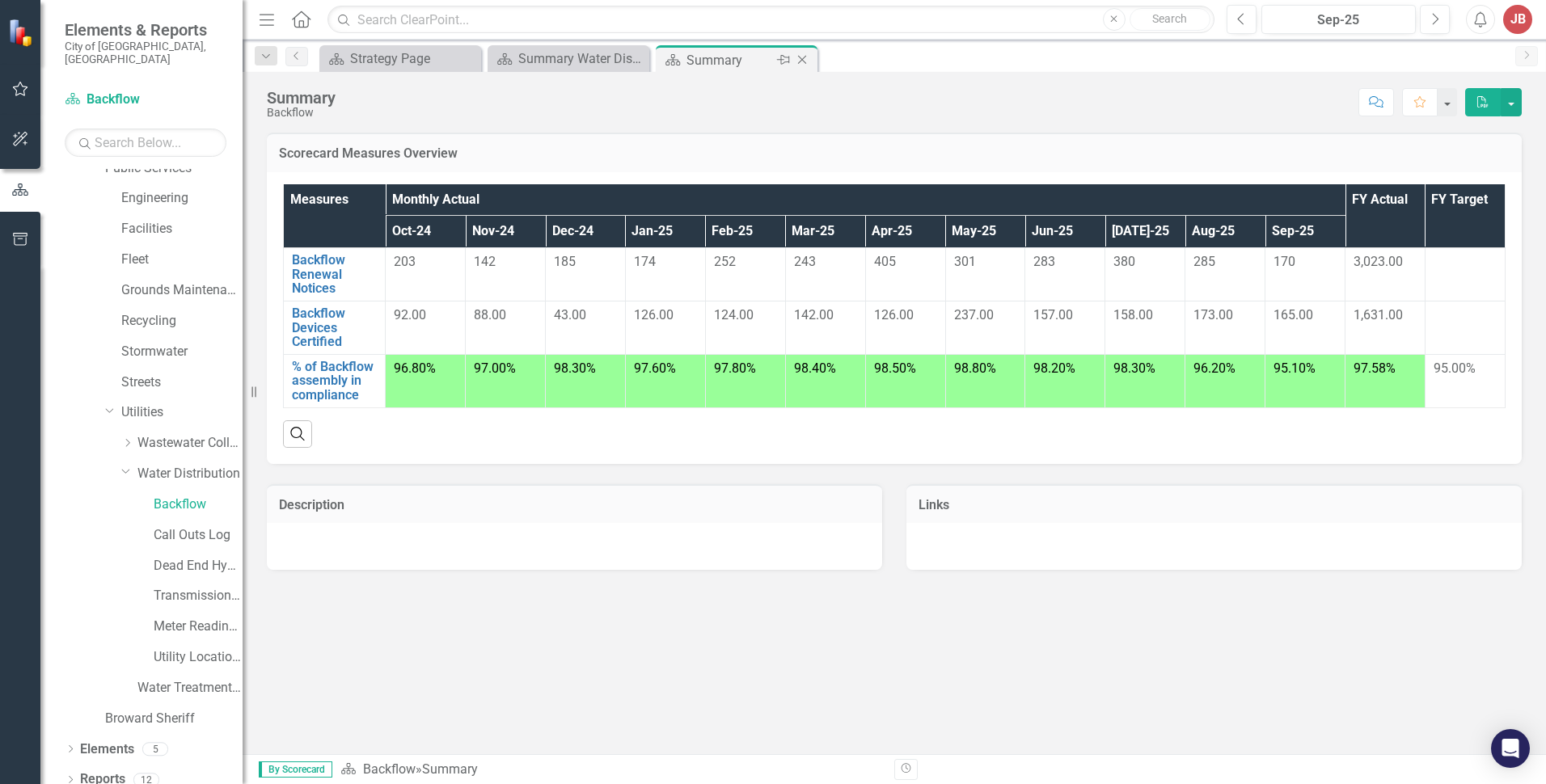
click at [806, 60] on icon "Close" at bounding box center [802, 60] width 16 height 13
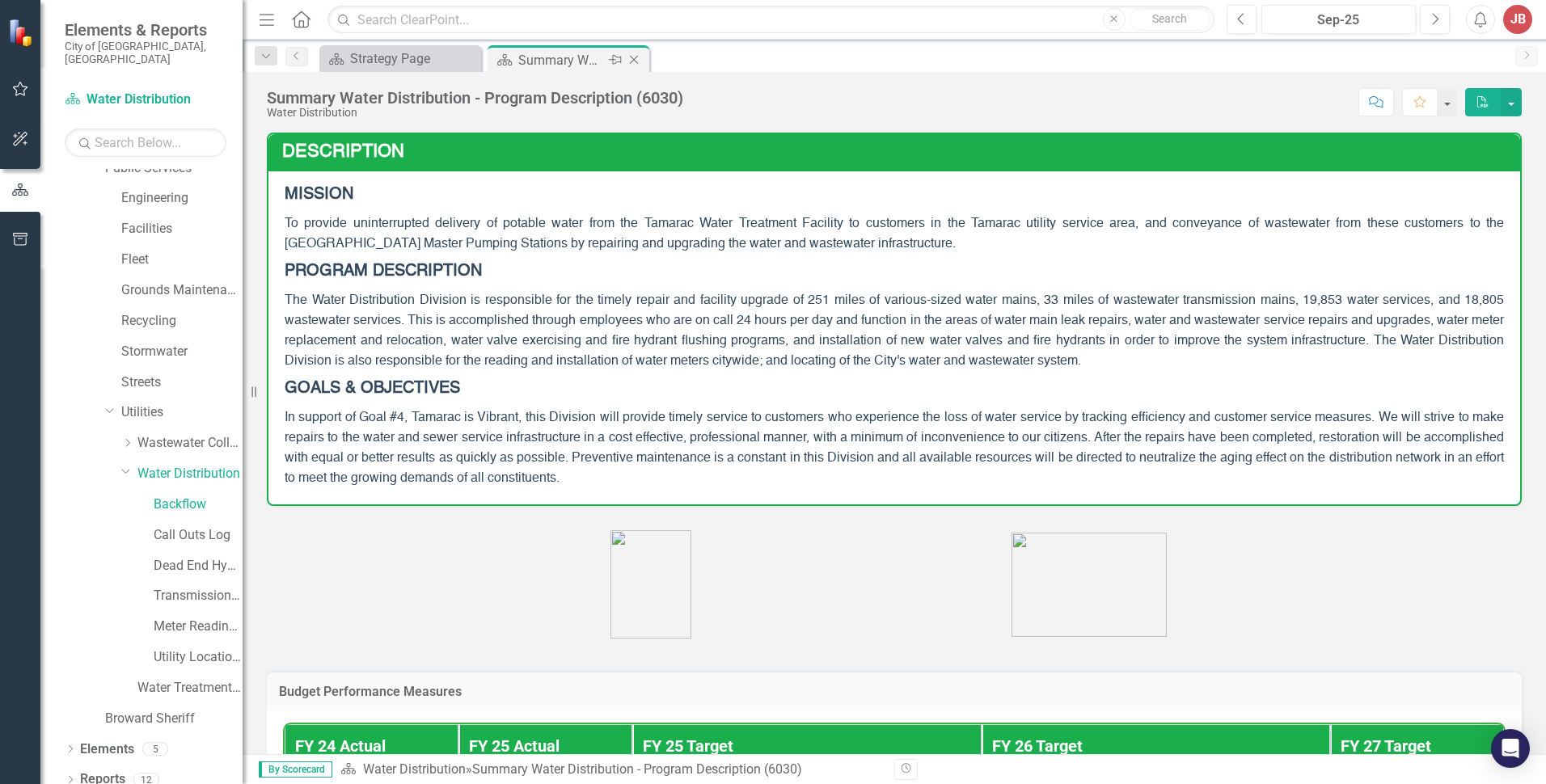
click at [639, 60] on icon "Close" at bounding box center [634, 60] width 16 height 13
